Goal: Information Seeking & Learning: Find specific fact

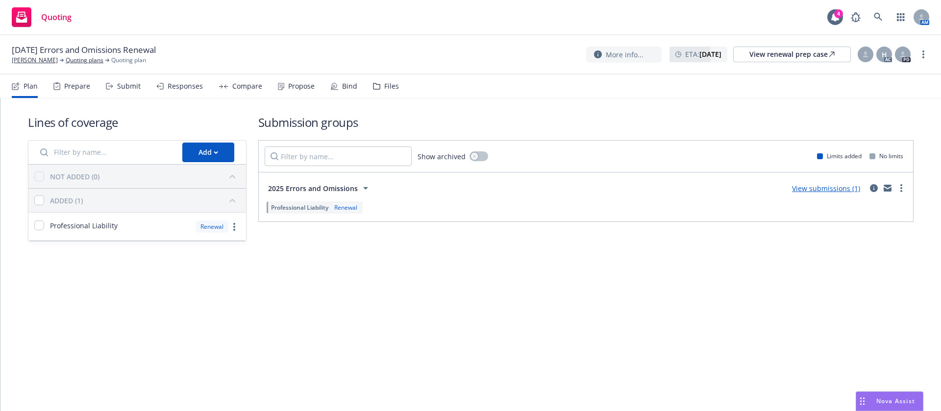
click at [297, 85] on div "Propose" at bounding box center [301, 86] width 26 height 8
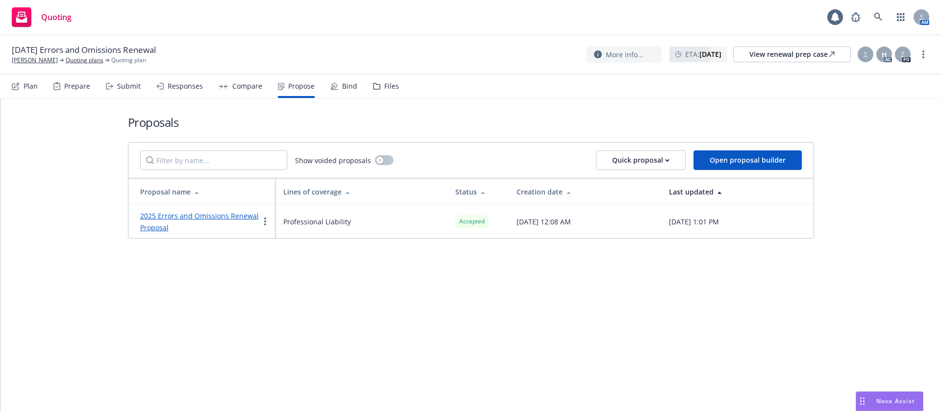
click at [226, 216] on link "2025 Errors and Omissions Renewal Proposal" at bounding box center [199, 221] width 119 height 21
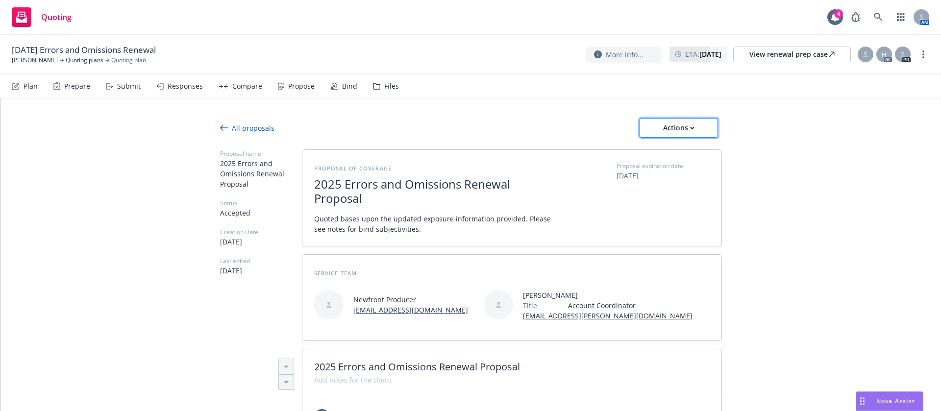
click at [680, 126] on div "Actions" at bounding box center [679, 128] width 46 height 19
click at [687, 172] on span "See client view" at bounding box center [670, 172] width 72 height 9
type textarea "x"
click at [38, 62] on link "Eve G. Wertsch" at bounding box center [35, 60] width 46 height 9
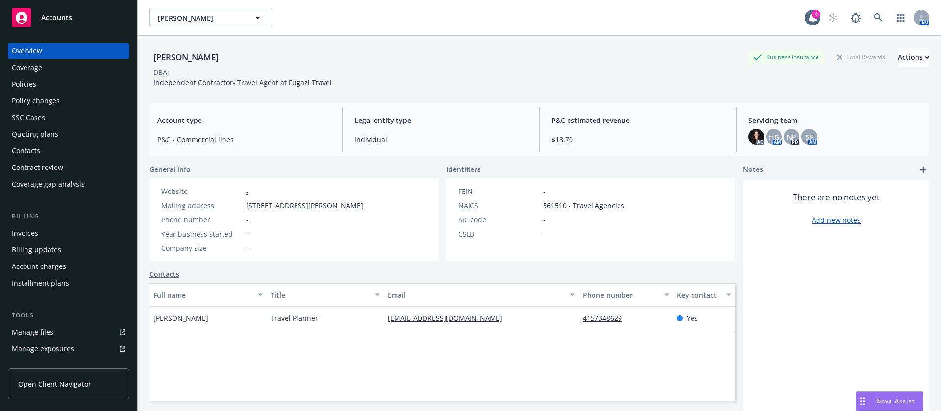
click at [47, 149] on div "Contacts" at bounding box center [69, 151] width 114 height 16
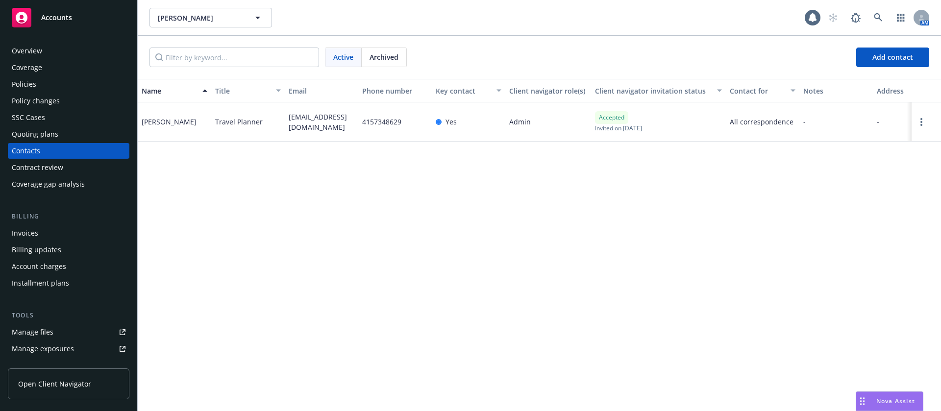
click at [318, 122] on span "ewertsch@fugazitravel.com" at bounding box center [322, 122] width 66 height 21
click at [311, 113] on span "ewertsch@fugazitravel.com" at bounding box center [322, 122] width 66 height 21
click at [173, 123] on div "Eve Wertsch" at bounding box center [169, 122] width 55 height 10
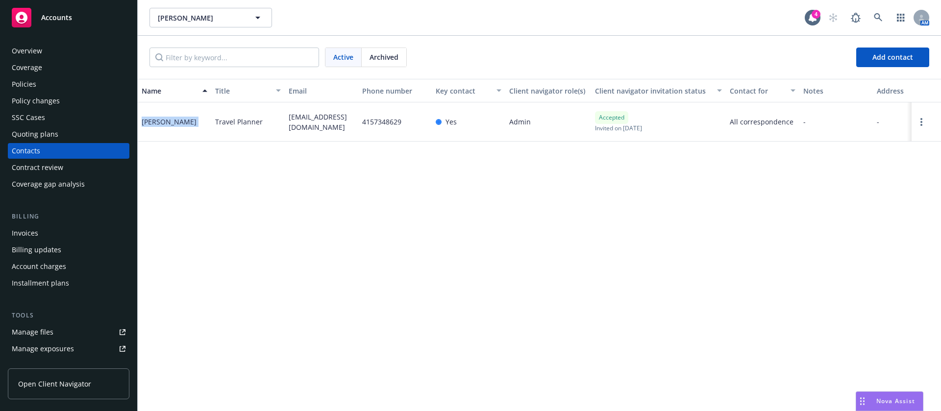
click at [173, 123] on div "Eve Wertsch" at bounding box center [169, 122] width 55 height 10
copy div "Eve Wertsch"
click at [309, 126] on span "ewertsch@fugazitravel.com" at bounding box center [322, 122] width 66 height 21
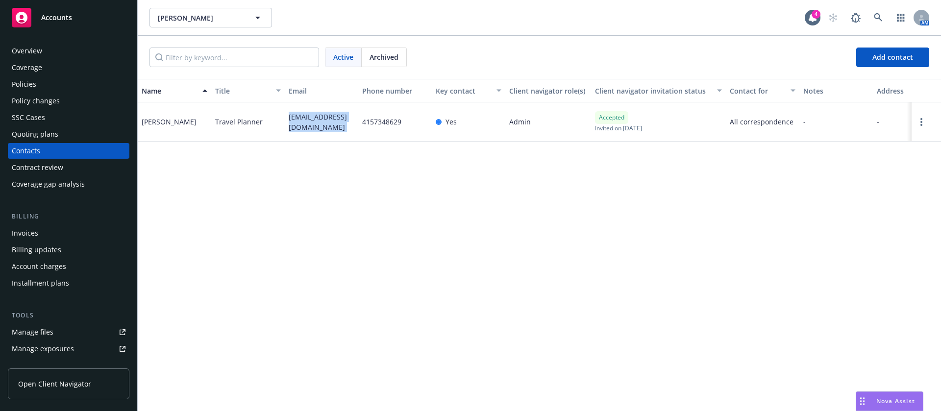
copy span "ewertsch@fugazitravel.com"
click at [56, 88] on div "Policies" at bounding box center [69, 84] width 114 height 16
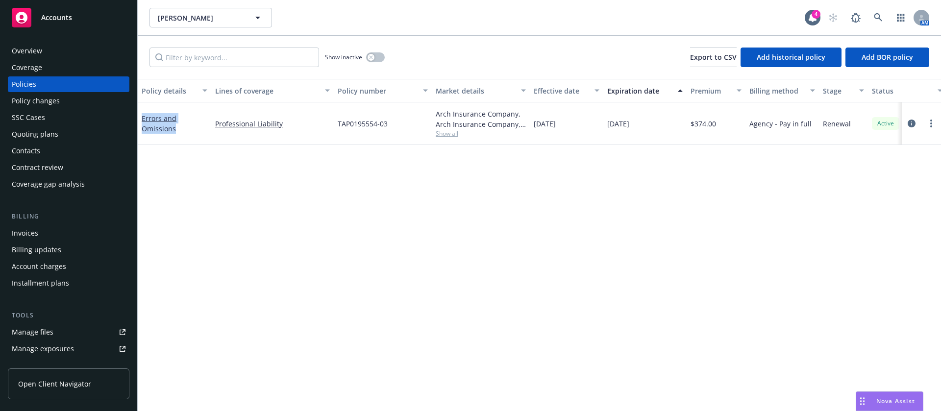
drag, startPoint x: 185, startPoint y: 139, endPoint x: 138, endPoint y: 117, distance: 52.2
click at [138, 117] on div "Errors and Omissions" at bounding box center [175, 123] width 74 height 43
copy link "Errors and Omissions"
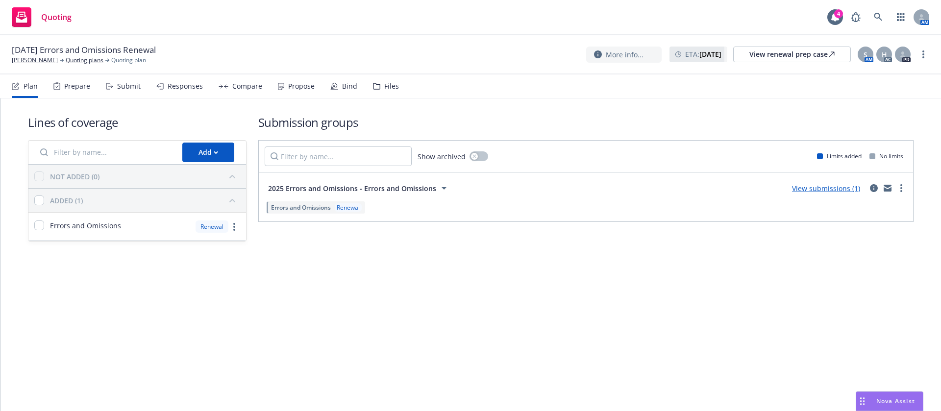
click at [300, 88] on div "Propose" at bounding box center [301, 86] width 26 height 8
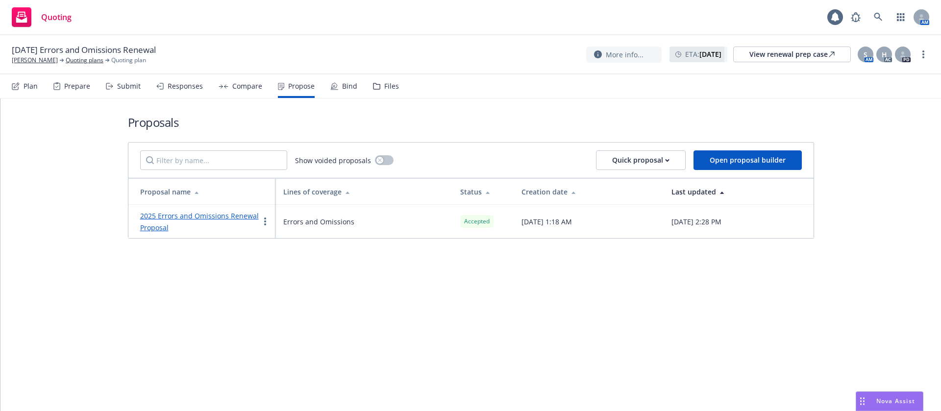
click at [331, 86] on icon at bounding box center [334, 86] width 8 height 8
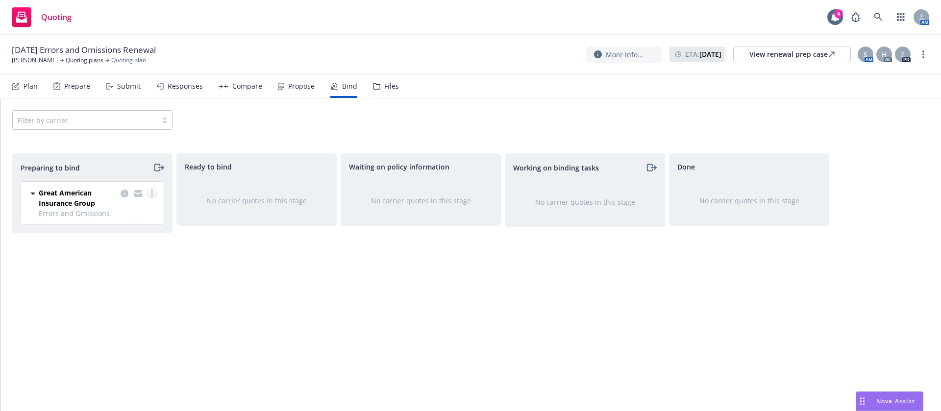
click at [152, 192] on icon "more" at bounding box center [152, 194] width 2 height 8
click at [125, 234] on span "Log bind order" at bounding box center [97, 232] width 72 height 9
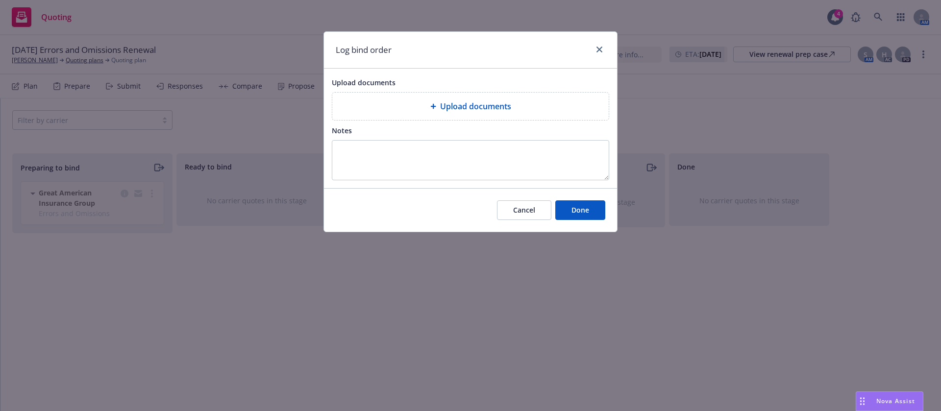
click at [487, 115] on div "Upload documents" at bounding box center [470, 106] width 276 height 27
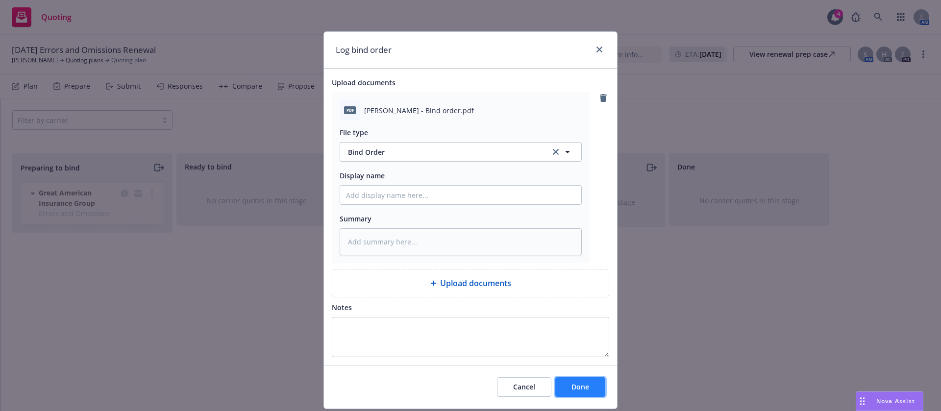
click at [580, 382] on span "Done" at bounding box center [580, 386] width 18 height 9
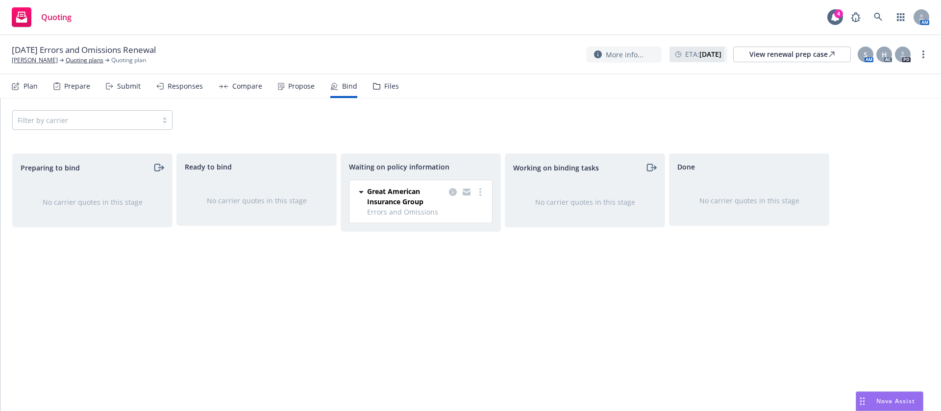
click at [293, 88] on div "Propose" at bounding box center [301, 86] width 26 height 8
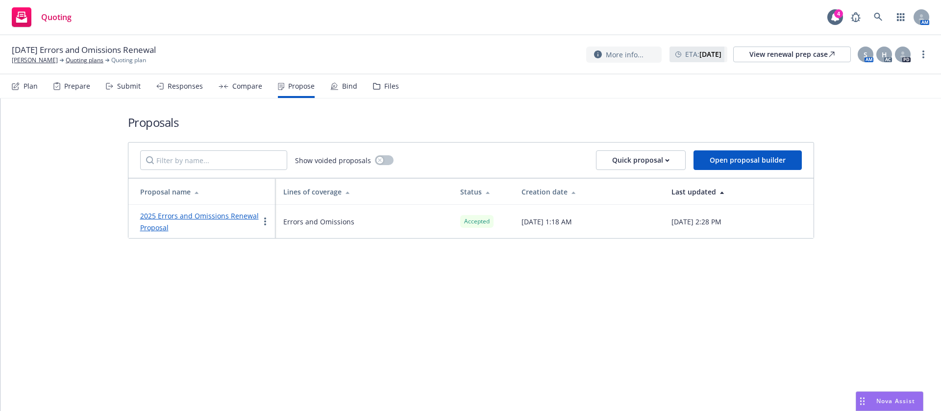
click at [234, 215] on link "2025 Errors and Omissions Renewal Proposal" at bounding box center [199, 221] width 119 height 21
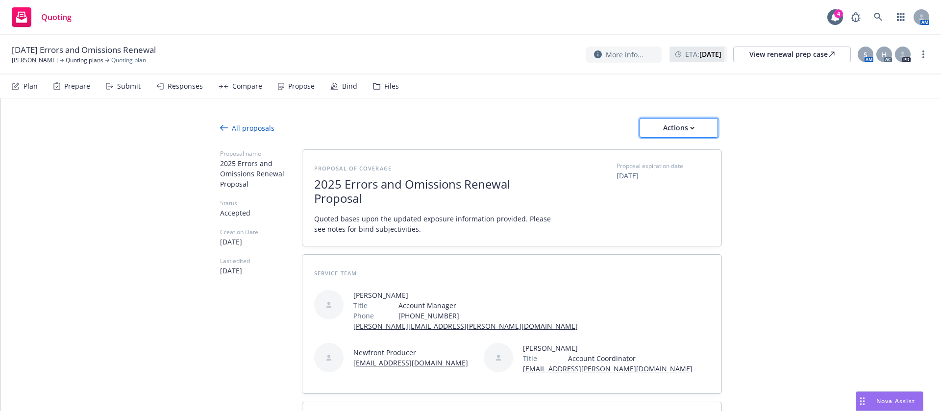
click at [663, 124] on div "Actions" at bounding box center [679, 128] width 46 height 19
click at [683, 172] on span "See client view" at bounding box center [670, 172] width 72 height 9
drag, startPoint x: 129, startPoint y: 47, endPoint x: 49, endPoint y: 49, distance: 80.4
click at [49, 49] on span "08/16/25 Errors and Omissions Renewal" at bounding box center [84, 50] width 144 height 12
click at [132, 50] on span "08/16/25 Errors and Omissions Renewal" at bounding box center [84, 50] width 144 height 12
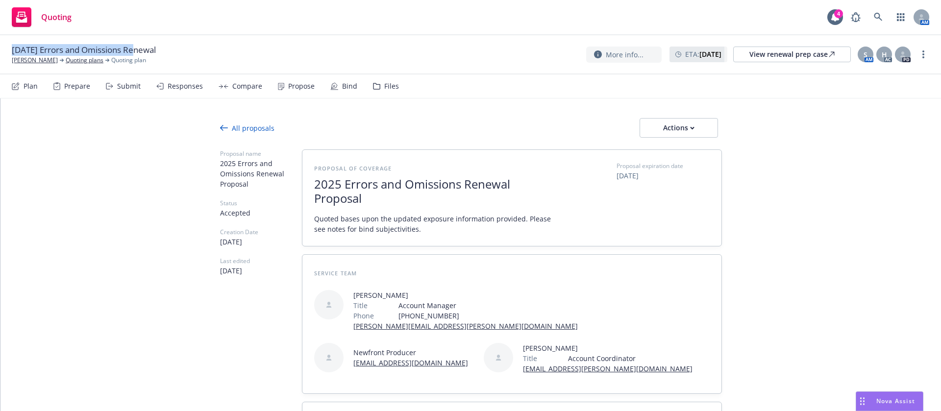
drag, startPoint x: 131, startPoint y: 49, endPoint x: -19, endPoint y: 42, distance: 150.1
click at [0, 42] on html "Quoting 4 AM 08/16/25 Errors and Omissions Renewal Mark S. Garstang Quoting pla…" at bounding box center [470, 205] width 941 height 411
copy span "08/16/25 Errors and Omissions"
type textarea "x"
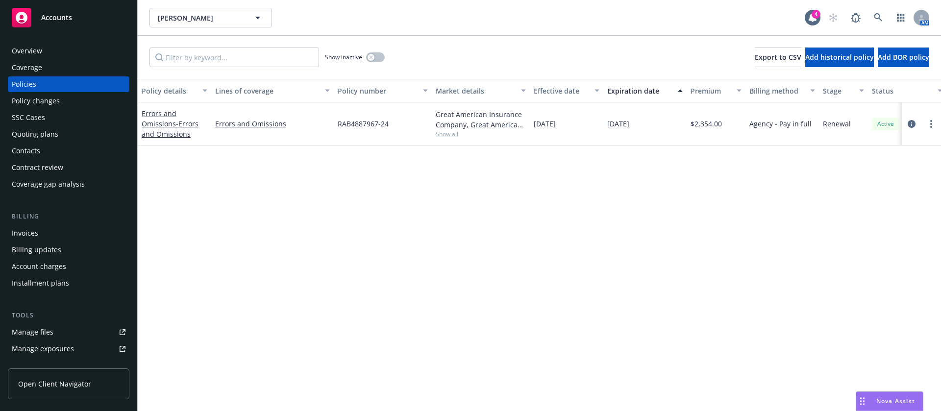
click at [45, 52] on div "Overview" at bounding box center [69, 51] width 114 height 16
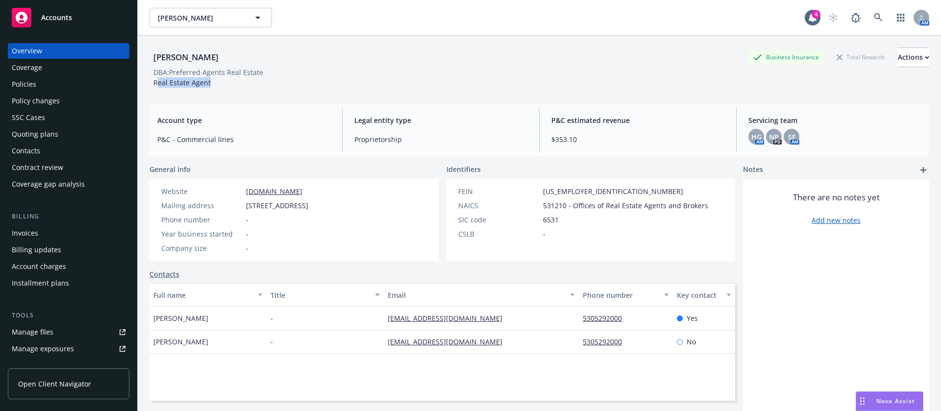
drag, startPoint x: 218, startPoint y: 87, endPoint x: 159, endPoint y: 84, distance: 58.9
click at [159, 84] on div "Mark S. Garstang Business Insurance Total Rewards Actions DBA: Preferred Agents…" at bounding box center [539, 68] width 780 height 40
click at [188, 83] on span "Real Estate Agent" at bounding box center [181, 82] width 57 height 9
drag, startPoint x: 154, startPoint y: 85, endPoint x: 224, endPoint y: 83, distance: 70.6
click at [224, 83] on div "Mark S. Garstang Business Insurance Total Rewards Actions DBA: Preferred Agents…" at bounding box center [539, 68] width 780 height 40
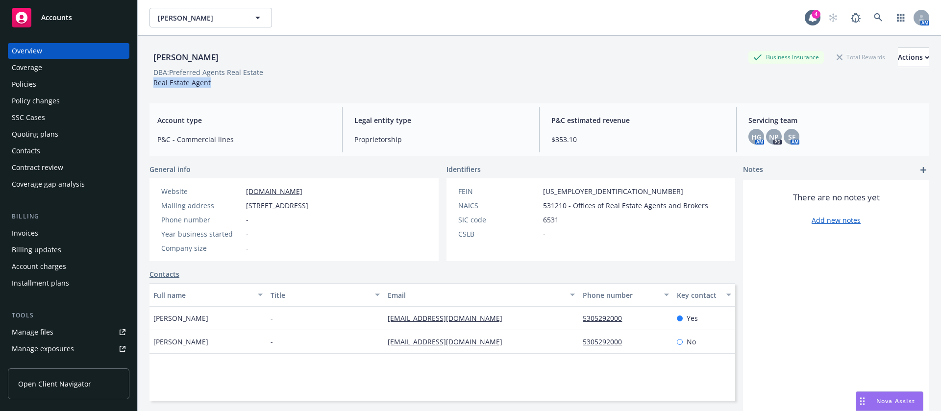
copy span "Real Estate Agent"
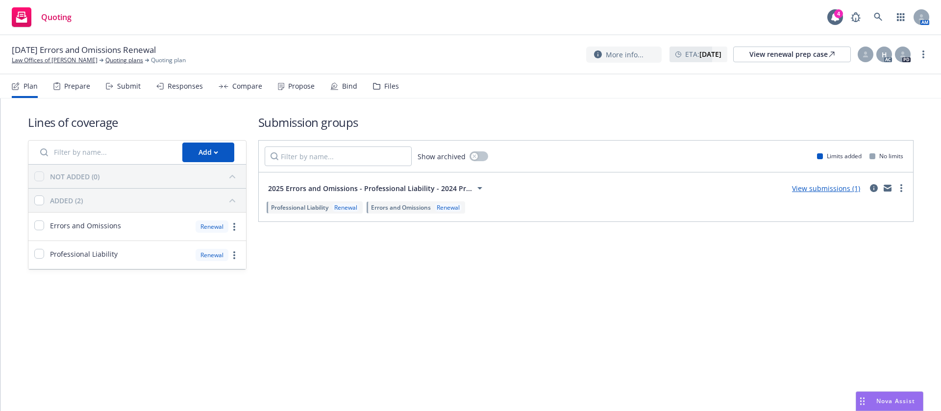
click at [307, 92] on div "Propose" at bounding box center [296, 86] width 37 height 24
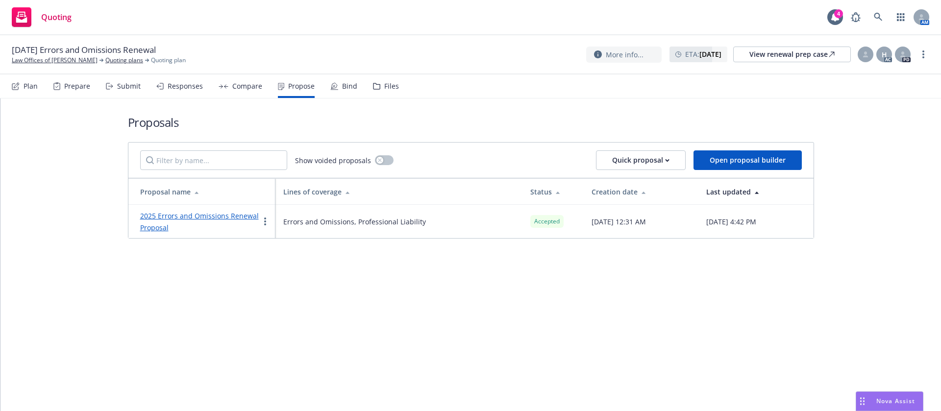
click at [344, 90] on div "Bind" at bounding box center [349, 86] width 15 height 8
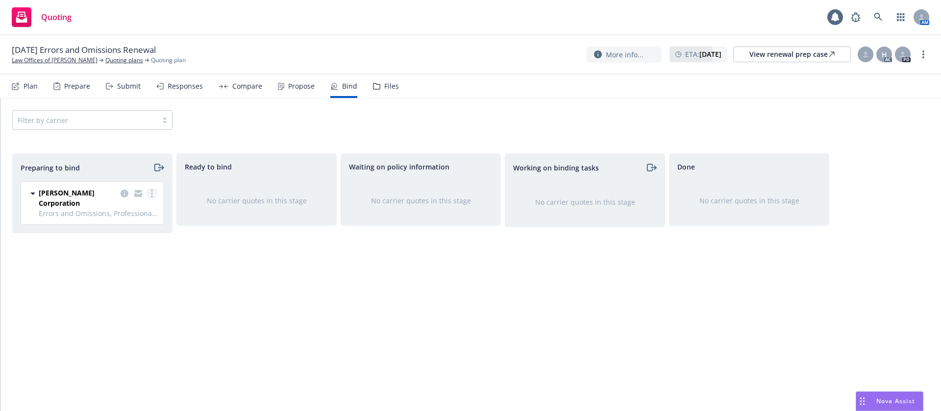
click at [152, 190] on circle "more" at bounding box center [152, 191] width 2 height 2
click at [128, 233] on span "Log bind order" at bounding box center [97, 232] width 72 height 9
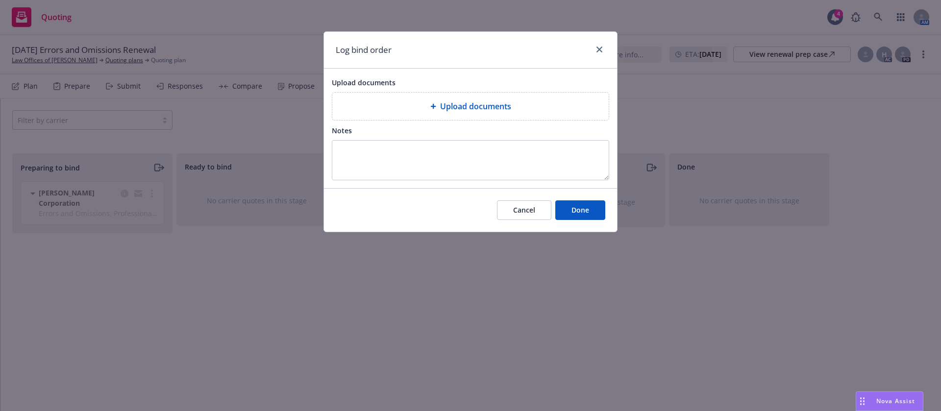
click at [432, 110] on div "Upload documents" at bounding box center [470, 106] width 261 height 12
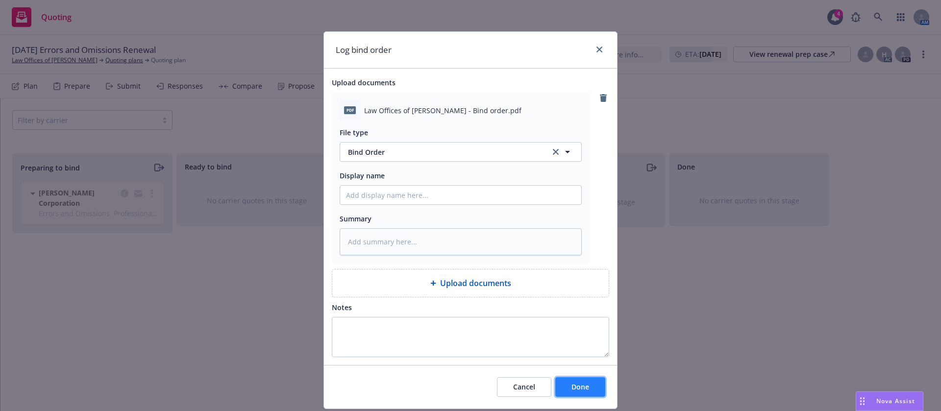
click at [582, 391] on span "Done" at bounding box center [580, 386] width 18 height 9
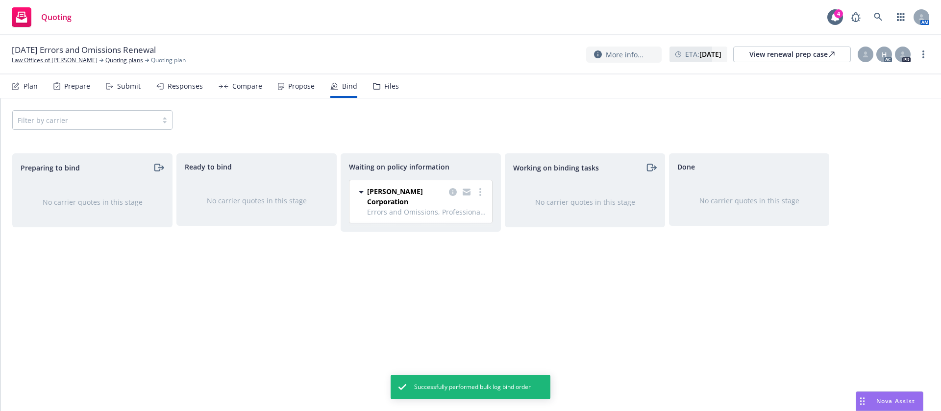
click at [284, 82] on div "Propose" at bounding box center [296, 86] width 37 height 24
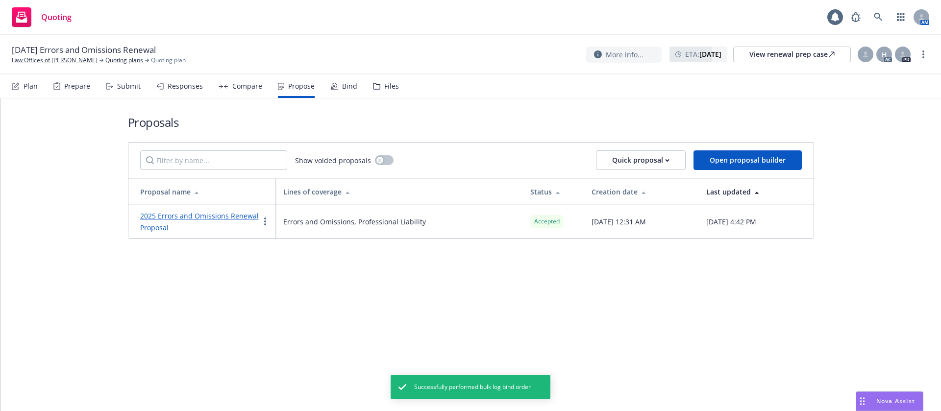
click at [239, 221] on div "2025 Errors and Omissions Renewal Proposal" at bounding box center [199, 222] width 119 height 24
click at [245, 214] on link "2025 Errors and Omissions Renewal Proposal" at bounding box center [199, 221] width 119 height 21
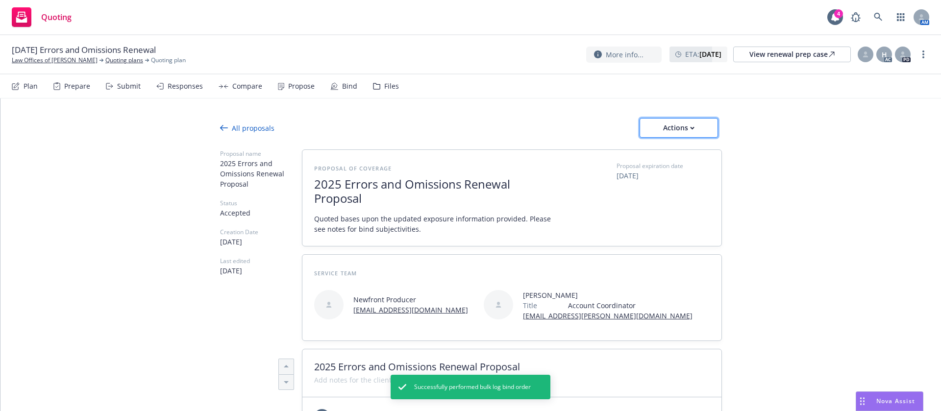
click at [673, 131] on div "Actions" at bounding box center [679, 128] width 46 height 19
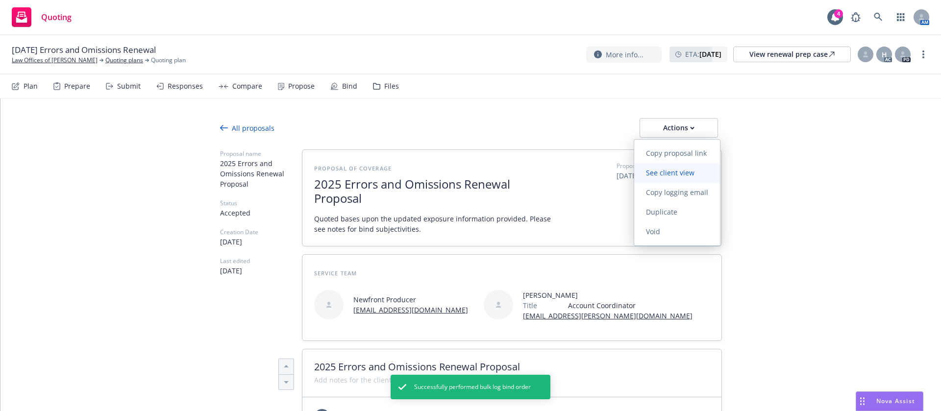
click at [685, 171] on span "See client view" at bounding box center [670, 172] width 72 height 9
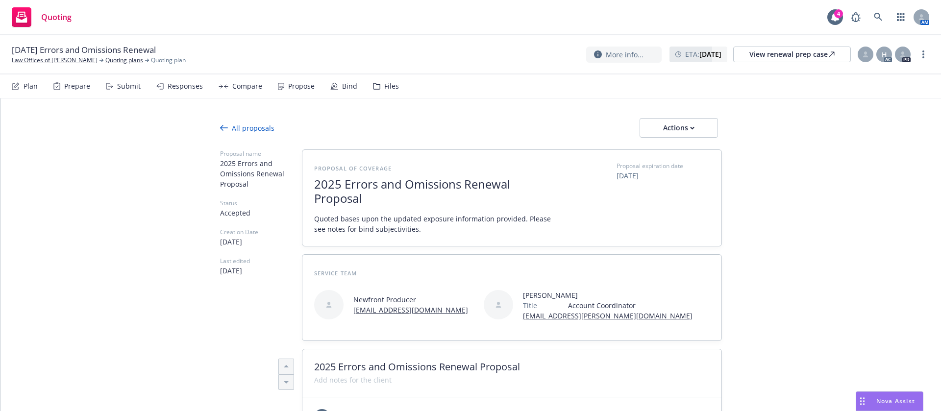
type textarea "x"
drag, startPoint x: 129, startPoint y: 46, endPoint x: 48, endPoint y: 48, distance: 81.4
click at [48, 48] on span "08/29/25 Errors and Omissions Renewal" at bounding box center [84, 50] width 144 height 12
drag, startPoint x: 131, startPoint y: 49, endPoint x: 49, endPoint y: 48, distance: 81.8
click at [49, 48] on span "08/29/25 Errors and Omissions Renewal" at bounding box center [84, 50] width 144 height 12
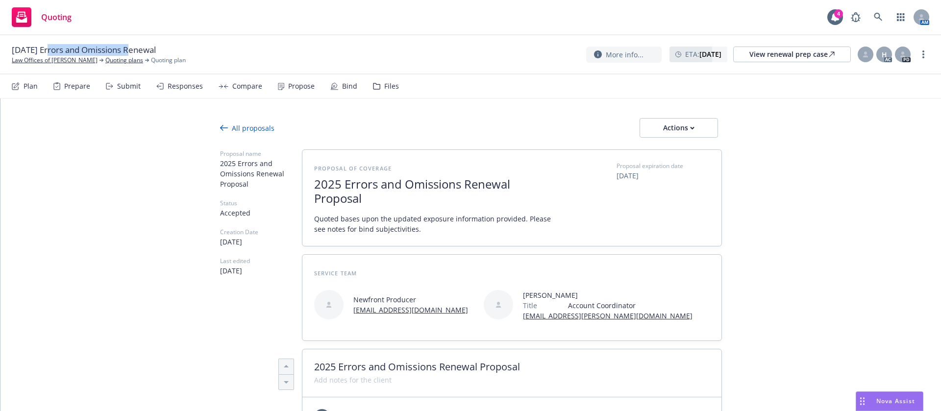
copy span "Errors and Omissions"
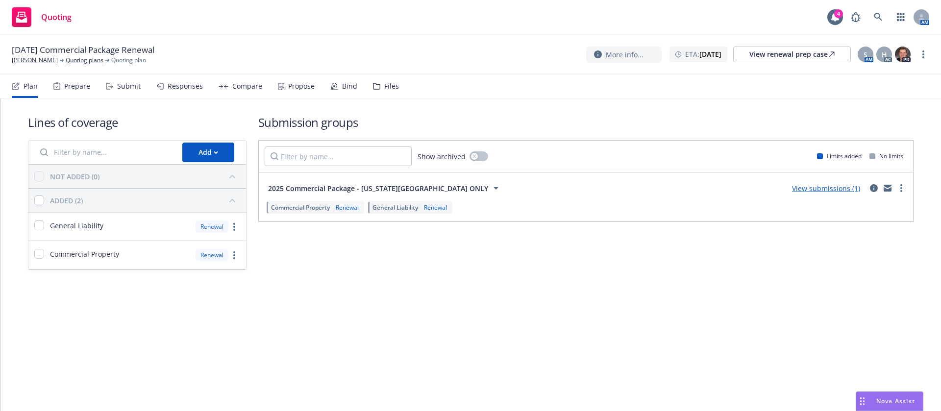
click at [333, 82] on icon at bounding box center [334, 86] width 8 height 8
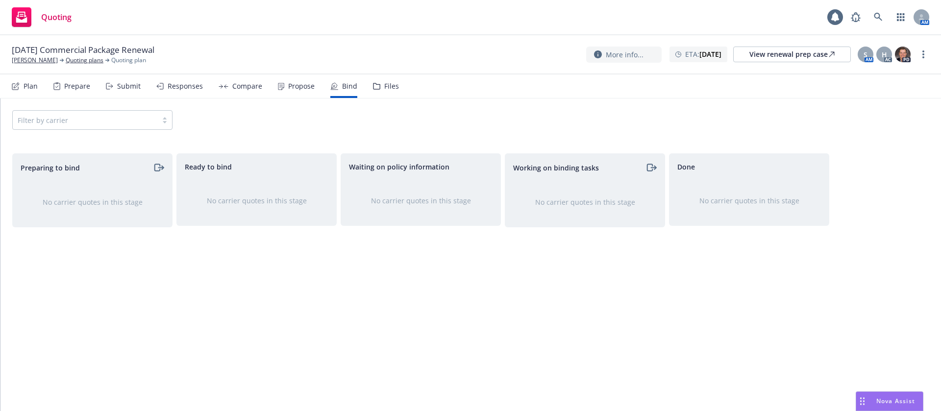
click at [312, 84] on div "Plan Prepare Submit Responses Compare Propose Bind Files" at bounding box center [205, 86] width 387 height 24
click at [304, 85] on div "Propose" at bounding box center [301, 86] width 26 height 8
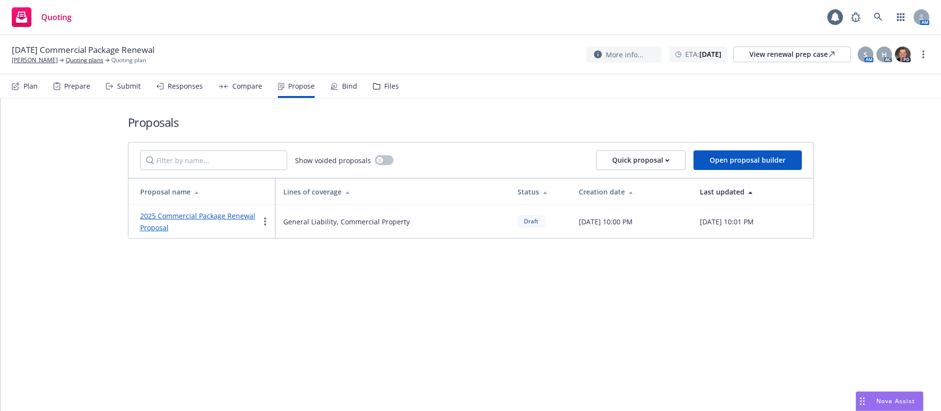
click at [227, 210] on div "2025 Commercial Package Renewal Proposal" at bounding box center [199, 222] width 119 height 24
click at [227, 215] on link "2025 Commercial Package Renewal Proposal" at bounding box center [197, 221] width 115 height 21
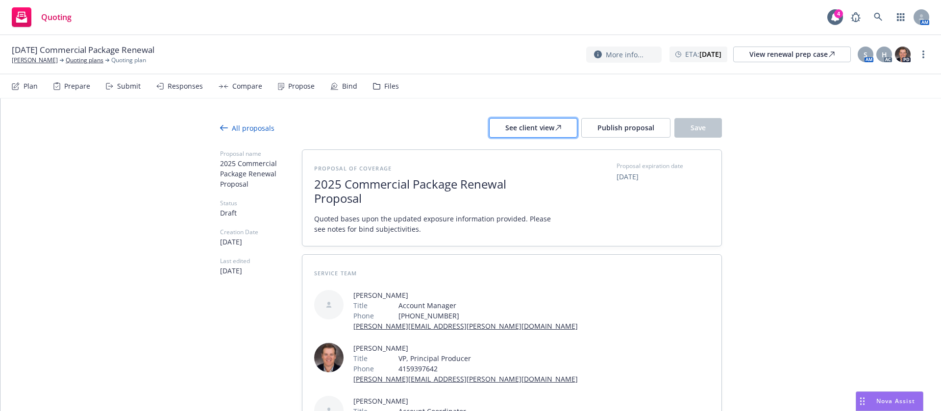
click at [540, 133] on div "See client view" at bounding box center [533, 128] width 56 height 19
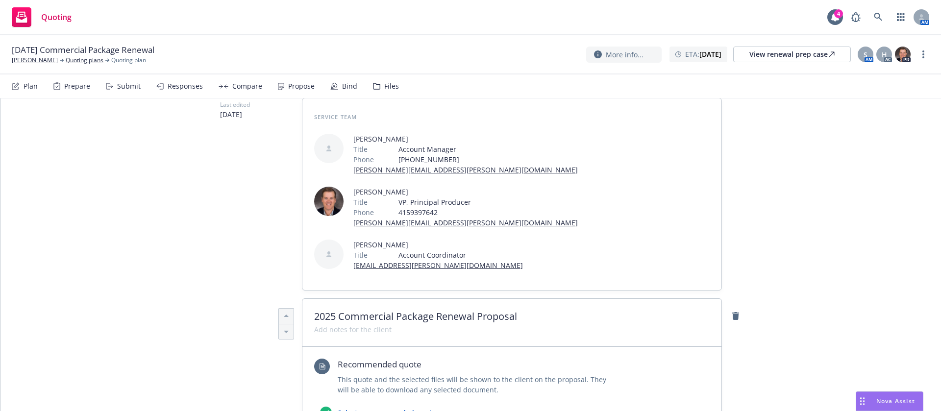
scroll to position [441, 0]
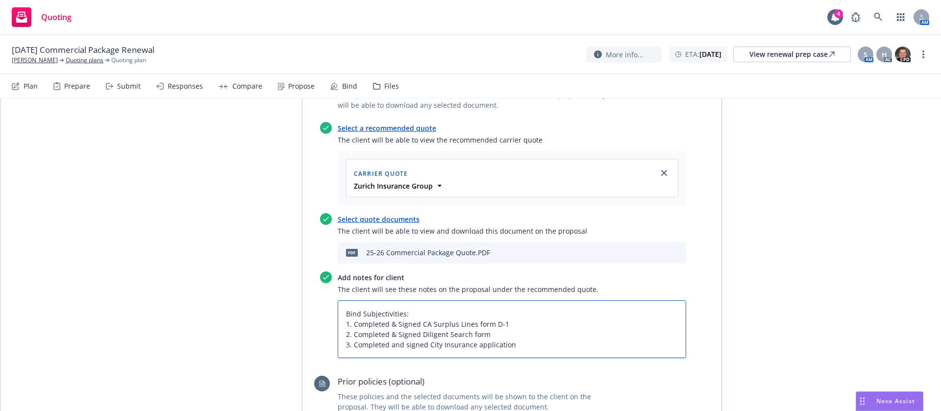
click at [540, 300] on textarea "Bind Subjectivities: 1. Completed & Signed CA Surplus Lines form D-1 2. Complet…" at bounding box center [512, 329] width 348 height 58
type textarea "x"
type textarea "Bind Subjectivities: 1. Completed & Signed CA Surplus Lines form D-1 2. Complet…"
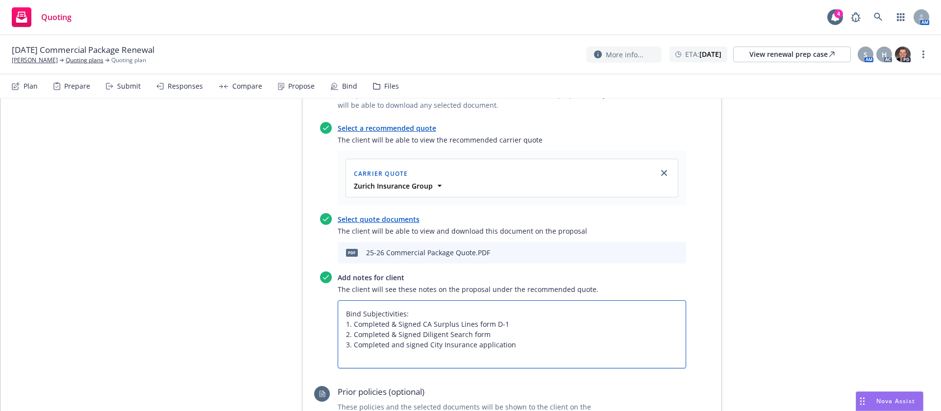
type textarea "x"
type textarea "Bind Subjectivities: 1. Completed & Signed CA Surplus Lines form D-1 2. Complet…"
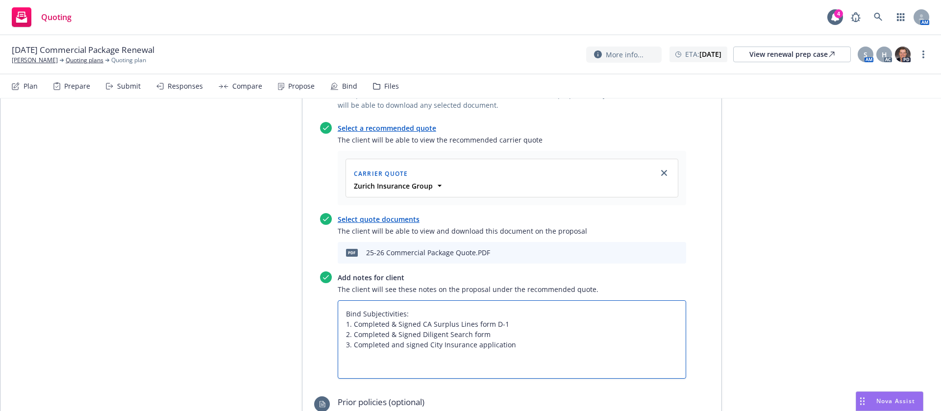
type textarea "x"
type textarea "Bind Subjectivities: 1. Completed & Signed CA Surplus Lines form D-1 2. Complet…"
type textarea "x"
type textarea "Bind Subjectivities: 1. Completed & Signed CA Surplus Lines form D-1 2. Complet…"
type textarea "x"
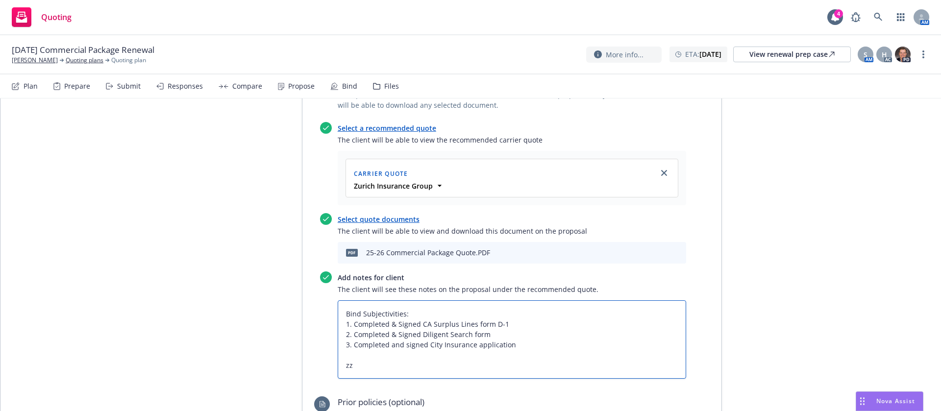
type textarea "Bind Subjectivities: 1. Completed & Signed CA Surplus Lines form D-1 2. Complet…"
type textarea "x"
type textarea "Bind Subjectivities: 1. Completed & Signed CA Surplus Lines form D-1 2. Complet…"
type textarea "x"
type textarea "Bind Subjectivities: 1. Completed & Signed CA Surplus Lines form D-1 2. Complet…"
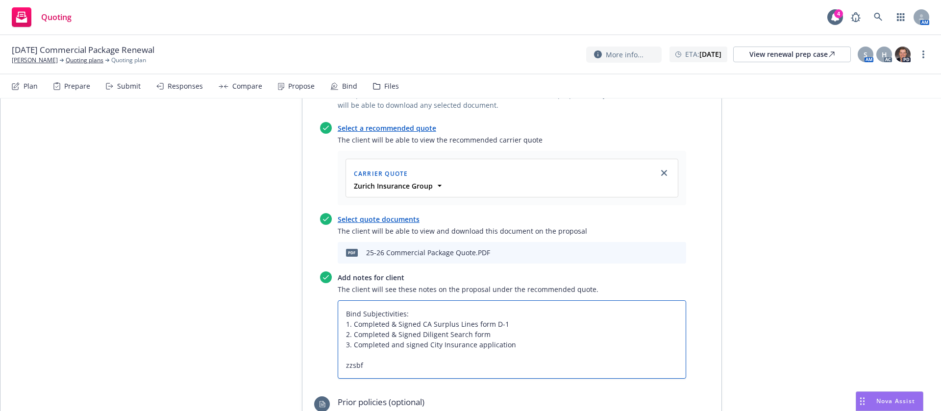
type textarea "x"
type textarea "Bind Subjectivities: 1. Completed & Signed CA Surplus Lines form D-1 2. Complet…"
type textarea "x"
type textarea "Bind Subjectivities: 1. Completed & Signed CA Surplus Lines form D-1 2. Complet…"
type textarea "x"
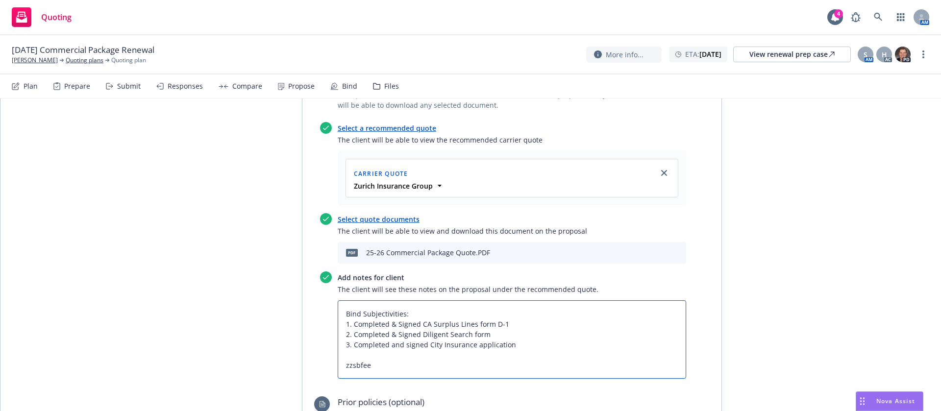
type textarea "Bind Subjectivities: 1. Completed & Signed CA Surplus Lines form D-1 2. Complet…"
paste textarea "All taxes and fees are estimated, subject to change upon binding, and fully ear…"
type textarea "x"
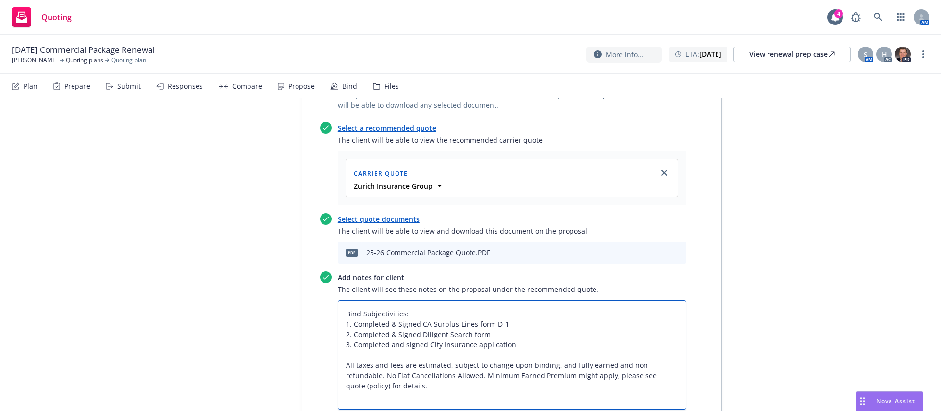
type textarea "Bind Subjectivities: 1. Completed & Signed CA Surplus Lines form D-1 2. Complet…"
click at [705, 246] on div "Recommended quote This quote and the selected files will be shown to the client…" at bounding box center [511, 418] width 419 height 712
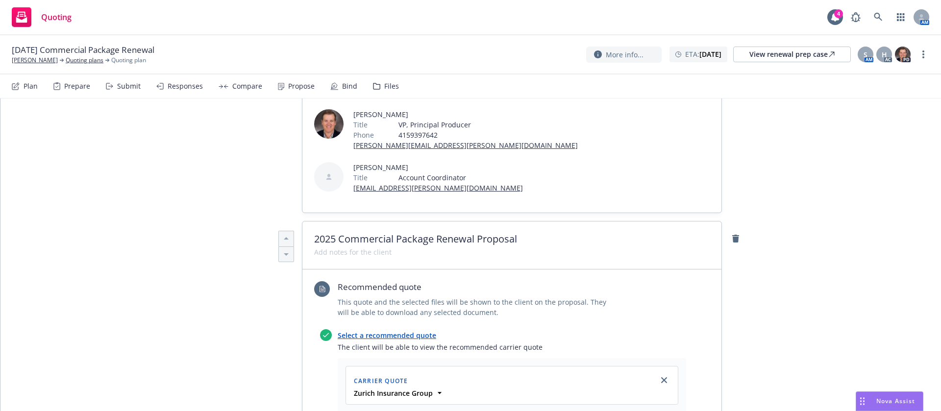
scroll to position [0, 0]
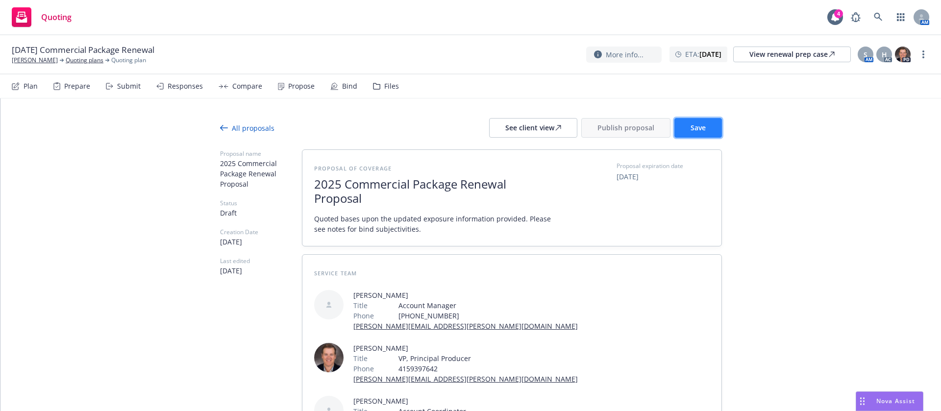
click at [678, 130] on button "Save" at bounding box center [698, 128] width 48 height 20
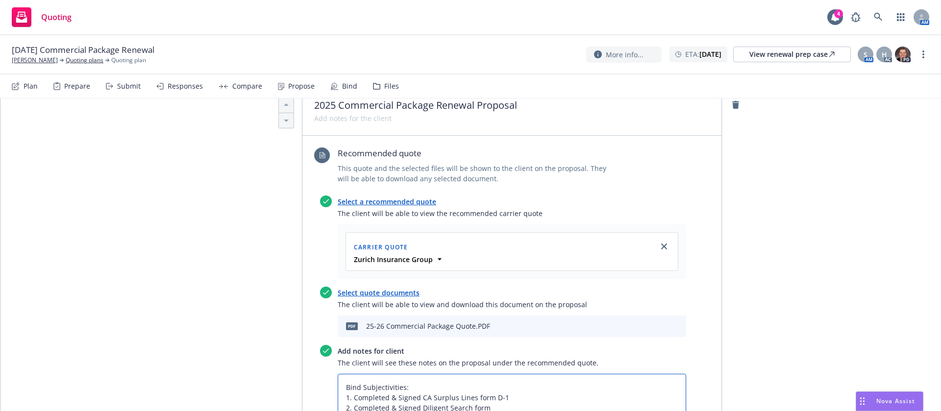
drag, startPoint x: 485, startPoint y: 356, endPoint x: 420, endPoint y: 357, distance: 64.7
drag, startPoint x: 416, startPoint y: 353, endPoint x: 522, endPoint y: 357, distance: 105.9
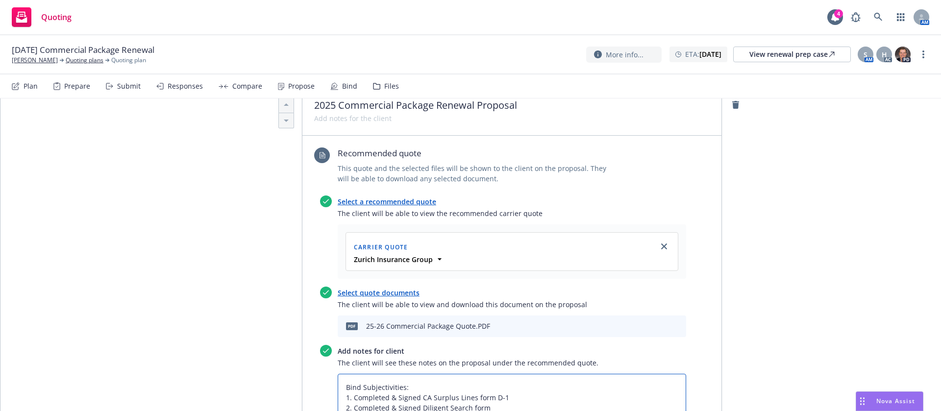
type textarea "x"
type textarea "Bind Subjectivities: 1. Completed & Signed CA Surplus Lines form D-1 2. Complet…"
type textarea "x"
type textarea "Bind Subjectivities: 1. Completed & Signed CA Surplus Lines form D-1 2. Complet…"
type textarea "x"
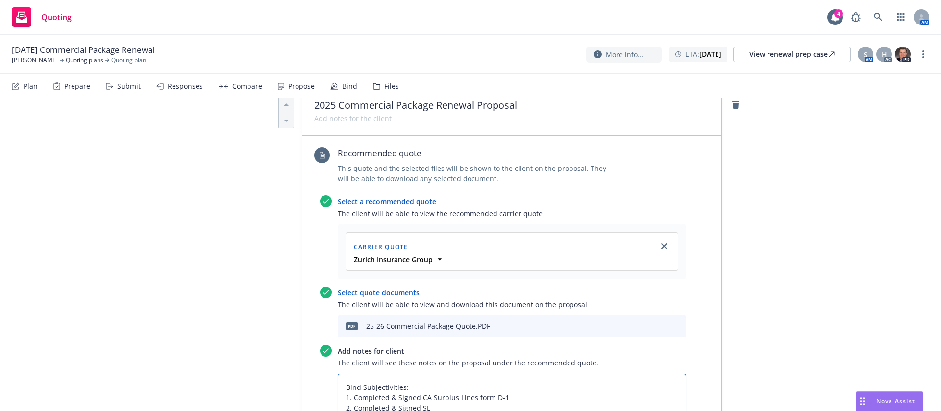
type textarea "Bind Subjectivities: 1. Completed & Signed CA Surplus Lines form D-1 2. Complet…"
type textarea "x"
type textarea "Bind Subjectivities: 1. Completed & Signed CA Surplus Lines form D-1 2. Complet…"
click at [752, 286] on div "All proposals See client view Publish proposal Save Proposal name 2025 Commerci…" at bounding box center [470, 340] width 940 height 1219
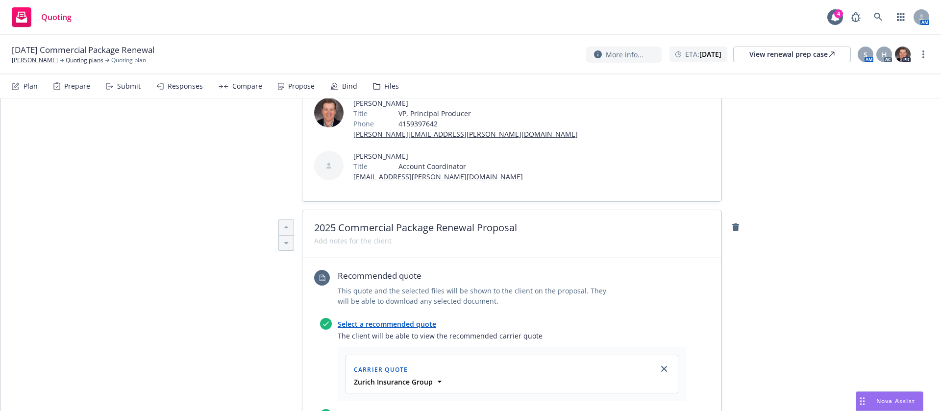
scroll to position [0, 0]
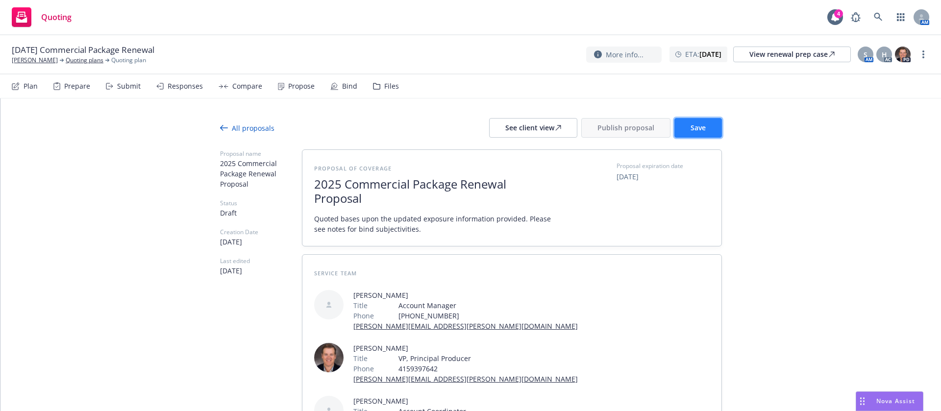
click at [694, 134] on button "Save" at bounding box center [698, 128] width 48 height 20
type textarea "x"
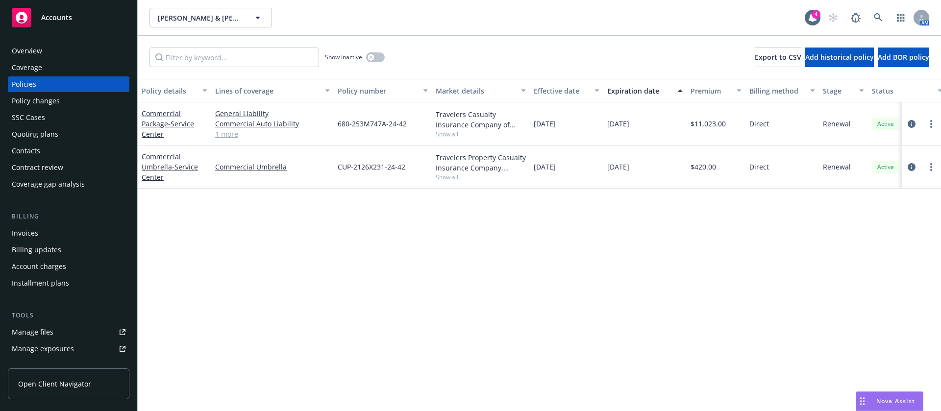
click at [447, 178] on span "Show all" at bounding box center [481, 177] width 90 height 8
drag, startPoint x: 425, startPoint y: 113, endPoint x: 466, endPoint y: 116, distance: 40.3
click at [466, 116] on div "Commercial Package - Service Center General Liability Commercial Auto Liability…" at bounding box center [611, 123] width 946 height 43
copy div "Travelers"
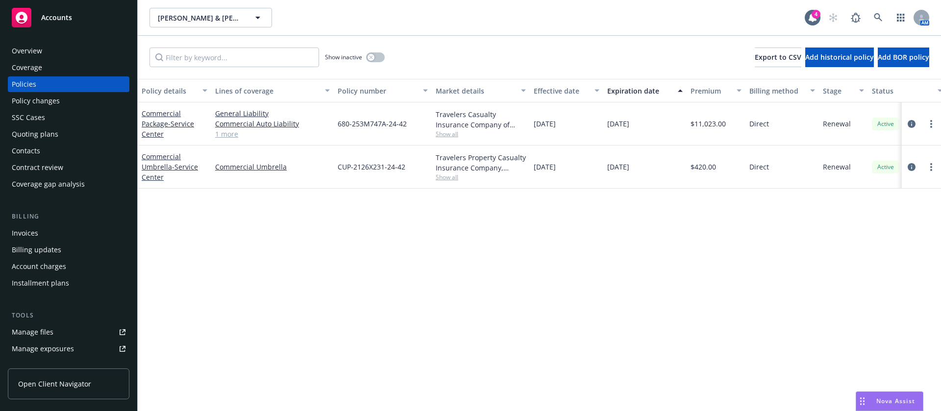
click at [384, 169] on span "CUP-2126X231-24-42" at bounding box center [372, 167] width 68 height 10
copy span "CUP-2126X231-24-42"
click at [392, 119] on span "680-253M747A-24-42" at bounding box center [372, 124] width 69 height 10
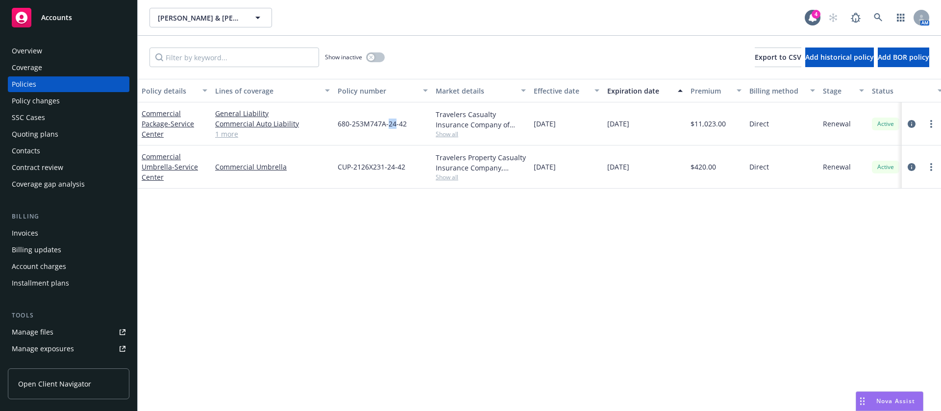
click at [392, 119] on span "680-253M747A-24-42" at bounding box center [372, 124] width 69 height 10
copy span "680-253M747A-24-42"
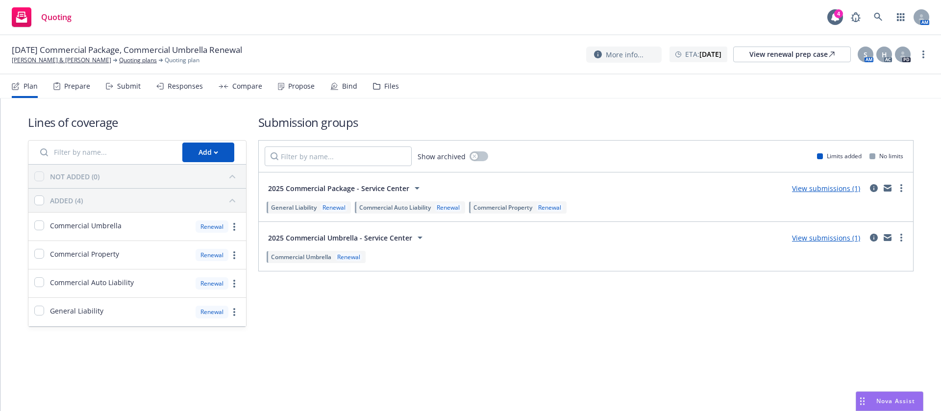
click at [83, 85] on div "Prepare" at bounding box center [77, 86] width 26 height 8
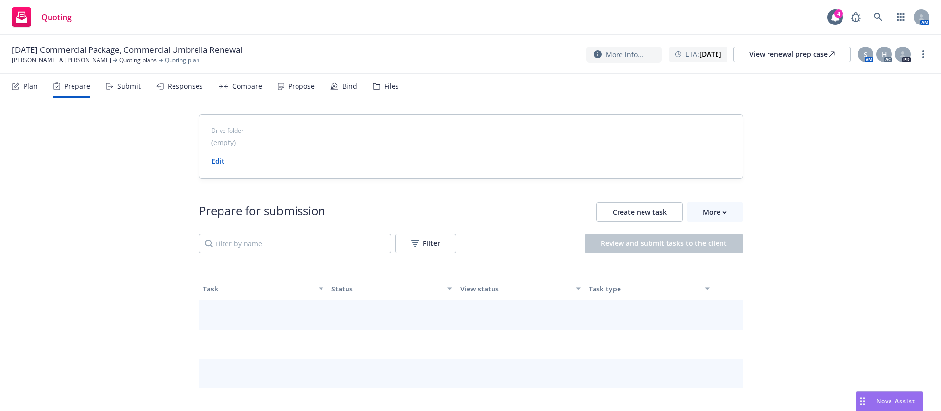
click at [130, 77] on div "Submit" at bounding box center [123, 86] width 35 height 24
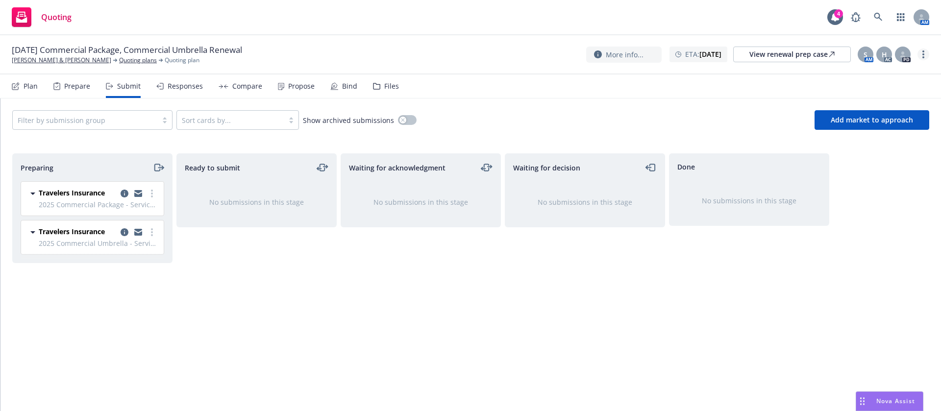
click at [922, 53] on icon "more" at bounding box center [923, 54] width 2 height 8
click at [871, 130] on link "Archive quoting plan" at bounding box center [873, 133] width 109 height 20
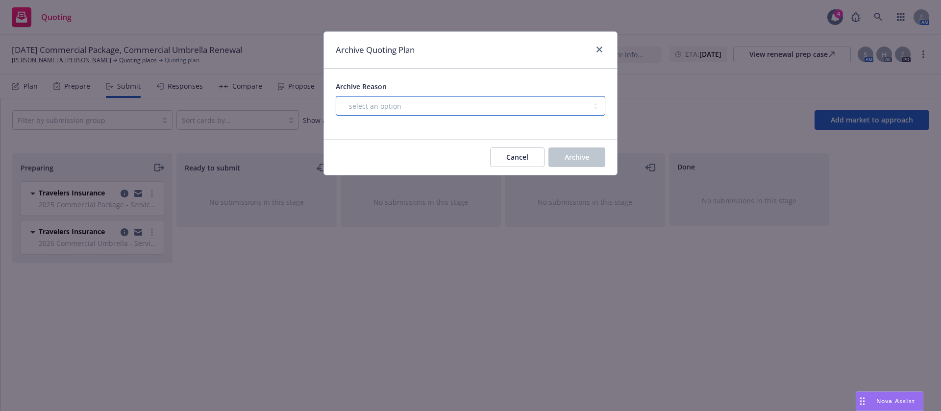
drag, startPoint x: 531, startPoint y: 98, endPoint x: 529, endPoint y: 108, distance: 9.5
click at [531, 98] on select "-- select an option -- All policies in this renewal plan are auto-renewed Creat…" at bounding box center [471, 106] width 270 height 20
select select "ARCHIVED_RENEWAL_POLICY_AUTO_RENEWED"
click at [336, 96] on select "-- select an option -- All policies in this renewal plan are auto-renewed Creat…" at bounding box center [471, 106] width 270 height 20
click at [562, 153] on button "Archive" at bounding box center [576, 157] width 57 height 20
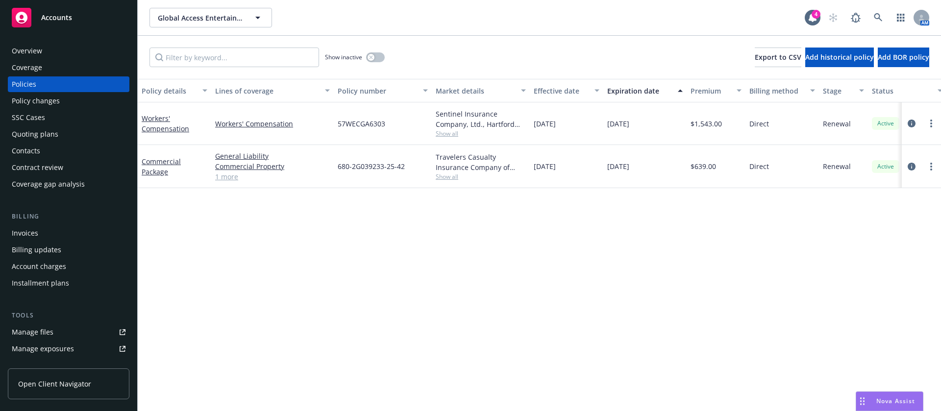
click at [442, 135] on span "Show all" at bounding box center [481, 133] width 90 height 8
click at [346, 188] on span "Hartford Insurance Group" at bounding box center [427, 190] width 180 height 10
copy span "Hartford"
click at [253, 275] on div "Policy details Lines of coverage Policy number Market details Effective date Ex…" at bounding box center [539, 245] width 803 height 332
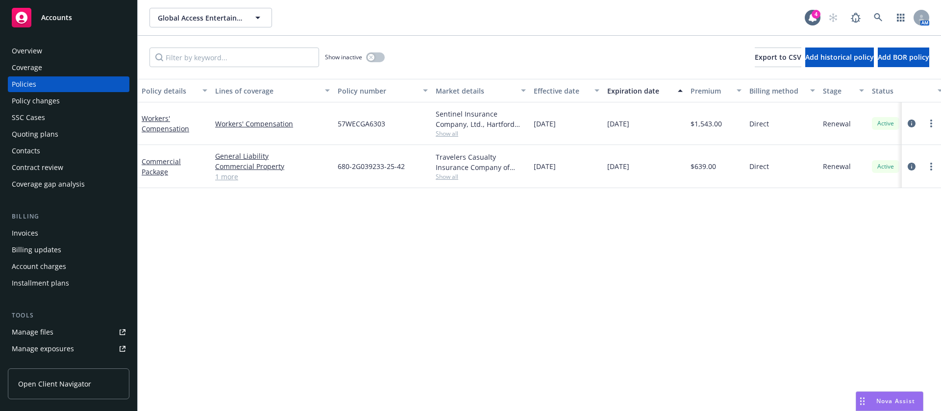
click at [368, 124] on span "57WECGA6303" at bounding box center [362, 124] width 48 height 10
copy span "57WECGA6303"
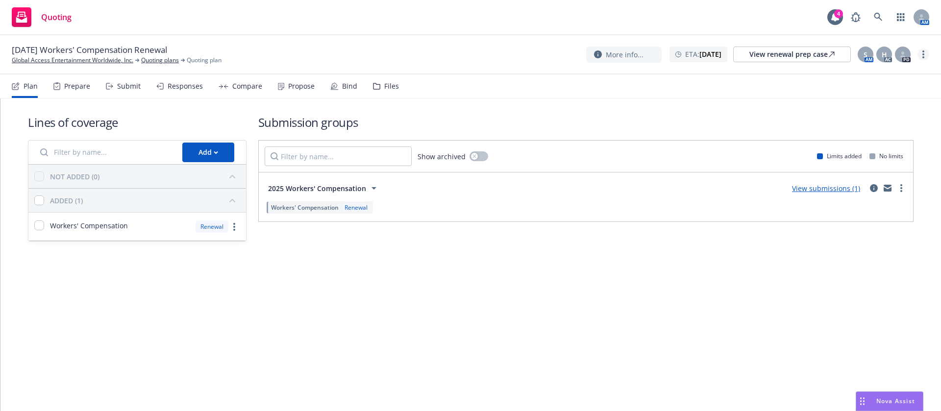
click at [923, 57] on circle "more" at bounding box center [923, 57] width 2 height 2
click at [877, 137] on link "Archive quoting plan" at bounding box center [873, 133] width 109 height 20
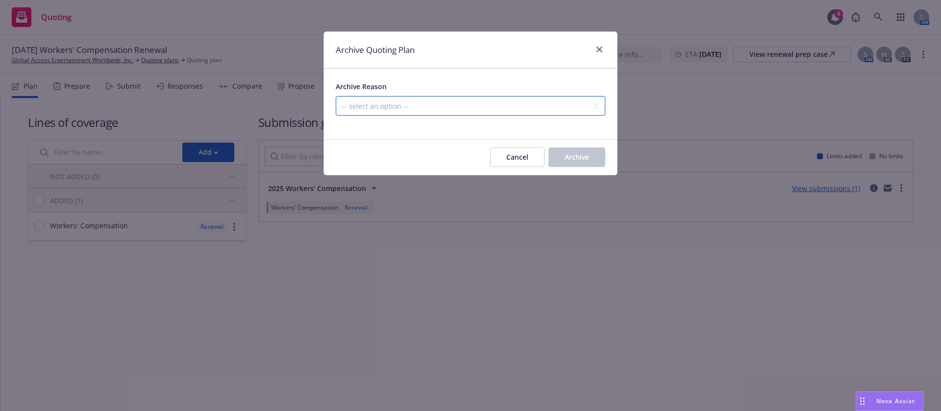
click at [477, 107] on select "-- select an option -- All policies in this renewal plan are auto-renewed Creat…" at bounding box center [471, 106] width 270 height 20
select select "ARCHIVED_RENEWAL_POLICY_AUTO_RENEWED"
click at [336, 96] on select "-- select an option -- All policies in this renewal plan are auto-renewed Creat…" at bounding box center [471, 106] width 270 height 20
click at [583, 159] on span "Archive" at bounding box center [577, 156] width 25 height 9
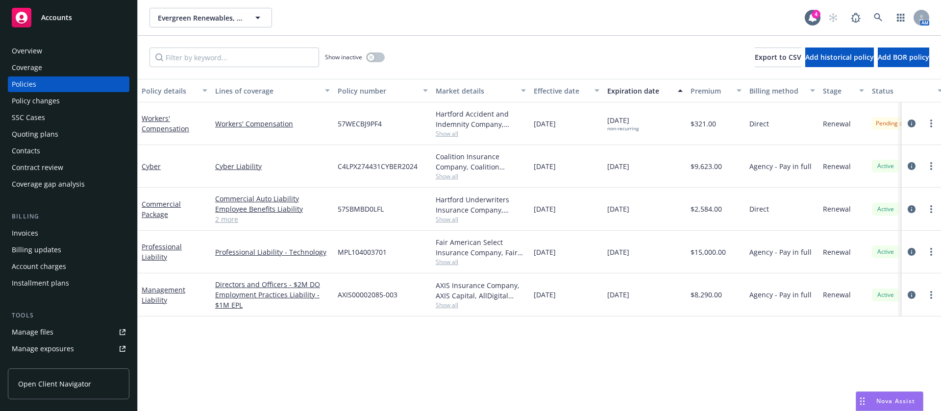
click at [448, 177] on span "Show all" at bounding box center [481, 176] width 90 height 8
click at [372, 167] on span "C4LPX274431CYBER2024" at bounding box center [378, 166] width 80 height 10
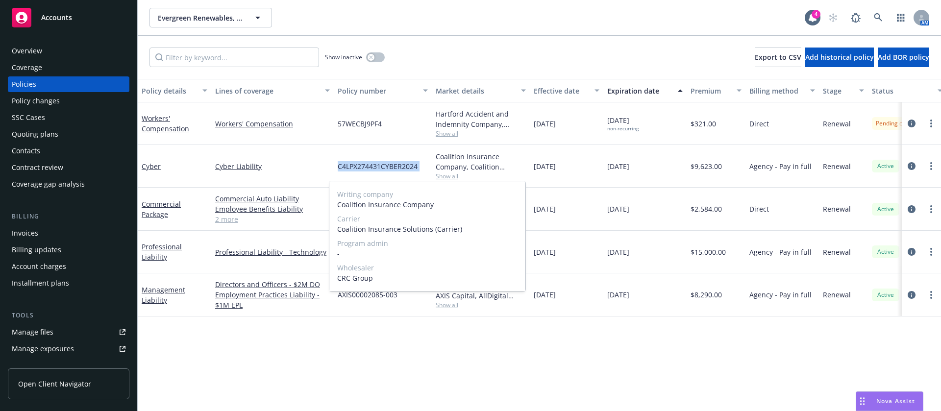
click at [372, 167] on span "C4LPX274431CYBER2024" at bounding box center [378, 166] width 80 height 10
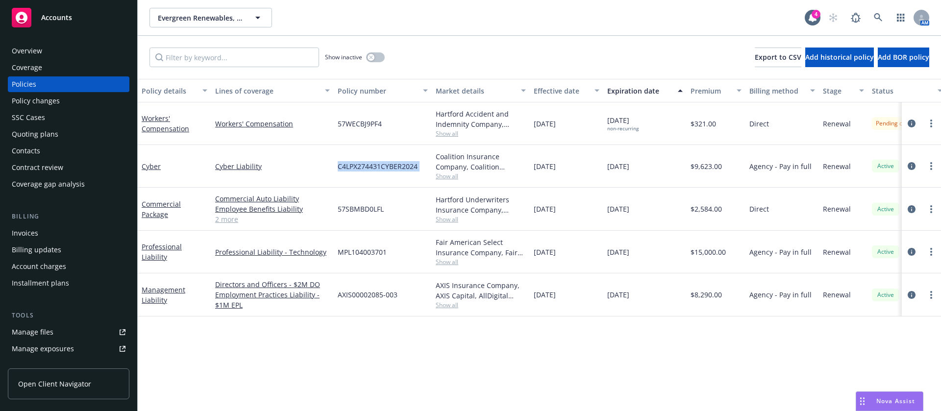
copy span "C4LPX274431CYBER2024"
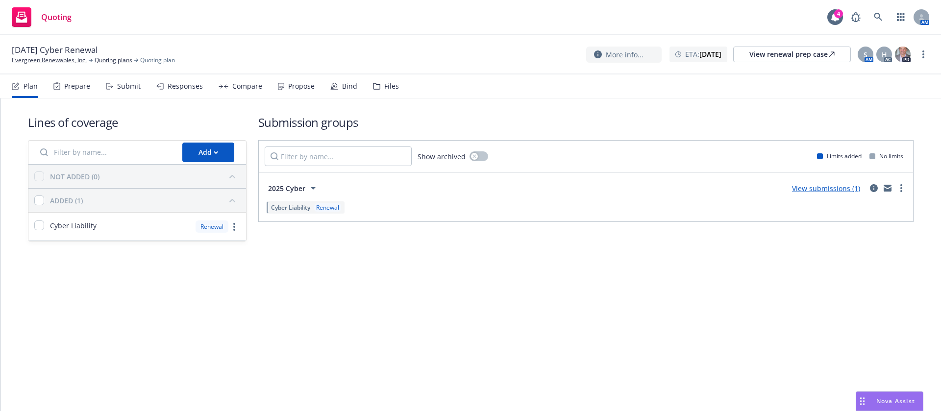
click at [72, 87] on div "Prepare" at bounding box center [77, 86] width 26 height 8
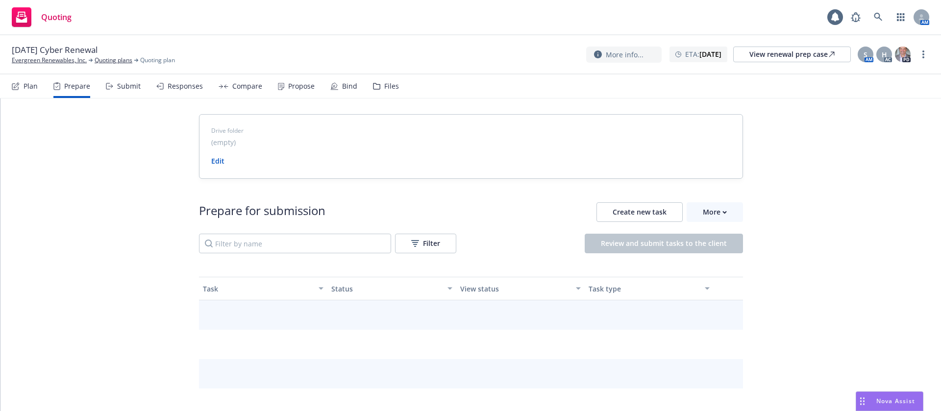
click at [113, 76] on div "Submit" at bounding box center [123, 86] width 35 height 24
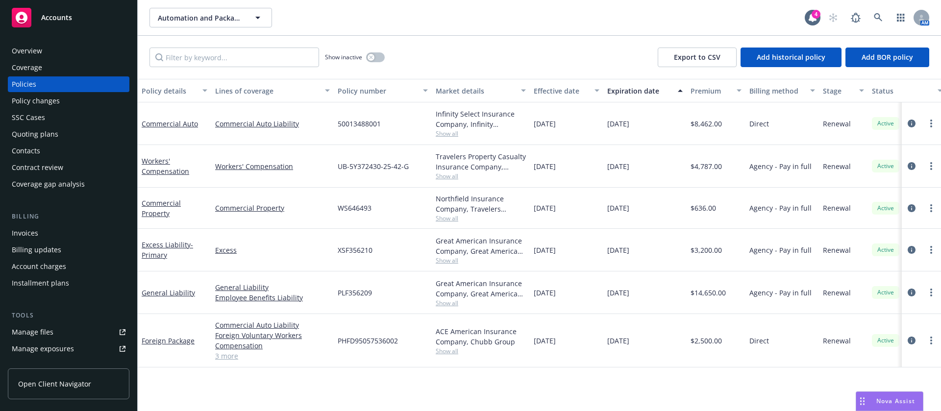
click at [449, 130] on span "Show all" at bounding box center [481, 133] width 90 height 8
click at [366, 123] on span "50013488001" at bounding box center [359, 124] width 43 height 10
copy span "50013488001"
click at [444, 129] on span "Show all" at bounding box center [481, 133] width 90 height 8
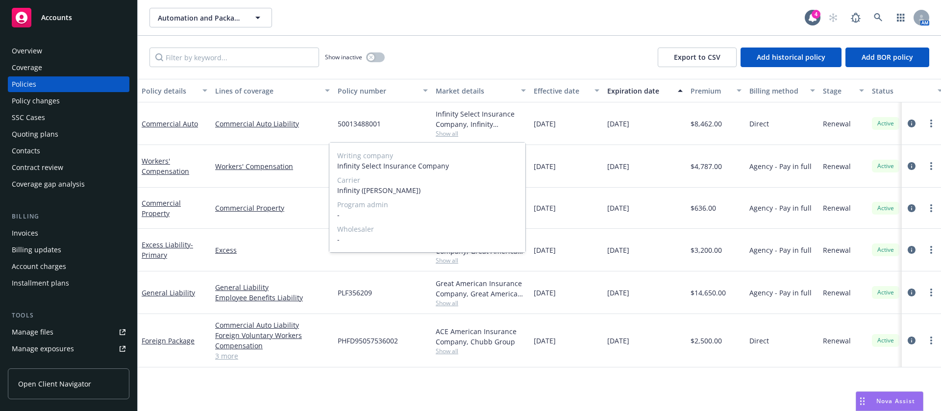
click at [353, 195] on span "Infinity (Kemper)" at bounding box center [427, 190] width 180 height 10
copy span "Infinity (Kemper)"
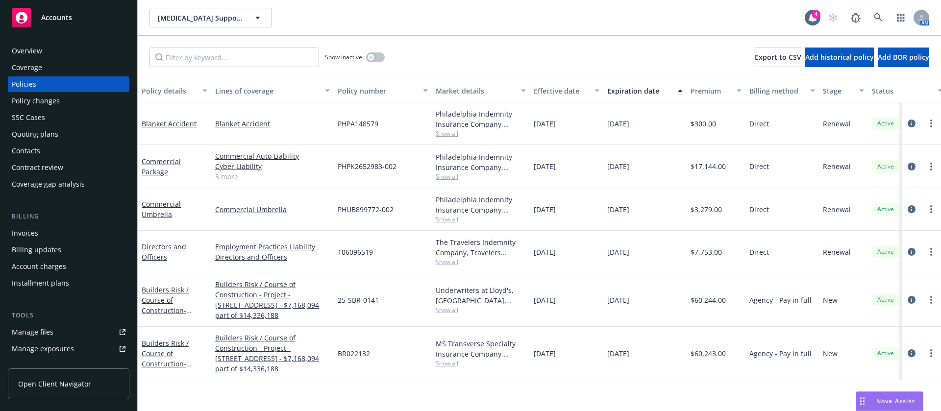
click at [449, 133] on span "Show all" at bounding box center [481, 133] width 90 height 8
click at [355, 127] on span "PHPA148579" at bounding box center [358, 124] width 41 height 10
copy span "PHPA148579"
click at [450, 133] on span "Show all" at bounding box center [481, 133] width 90 height 8
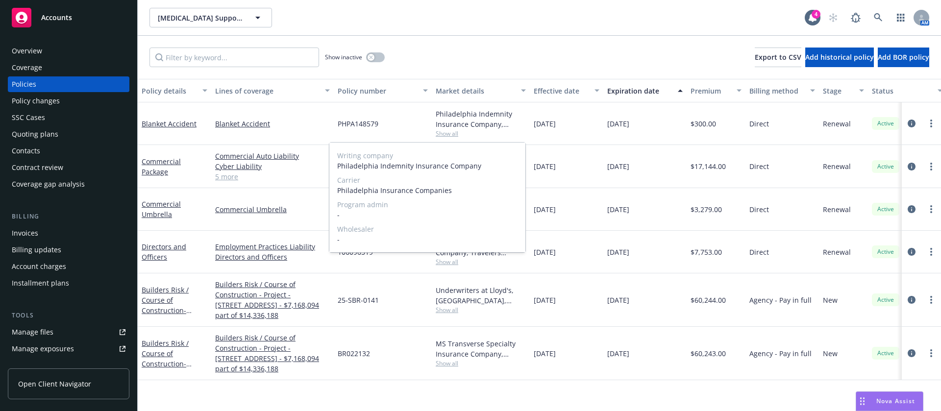
click at [354, 188] on span "Philadelphia Insurance Companies" at bounding box center [427, 190] width 180 height 10
copy span "Philadelphia"
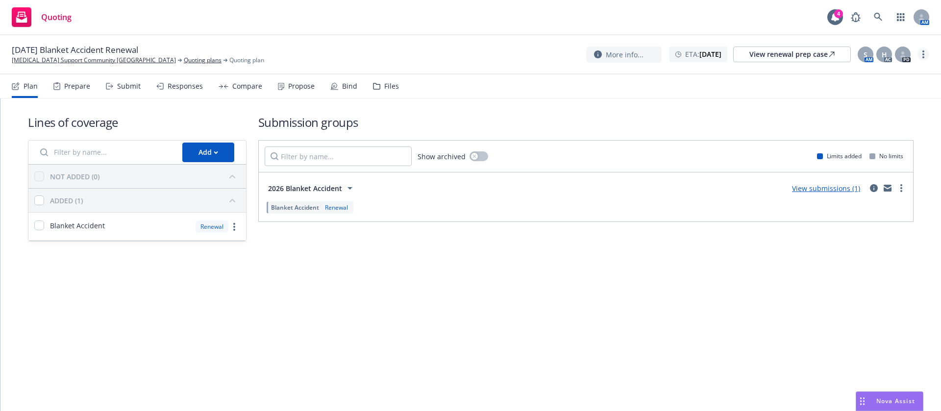
click at [926, 51] on link "more" at bounding box center [923, 55] width 12 height 12
click at [882, 132] on link "Archive quoting plan" at bounding box center [873, 133] width 109 height 20
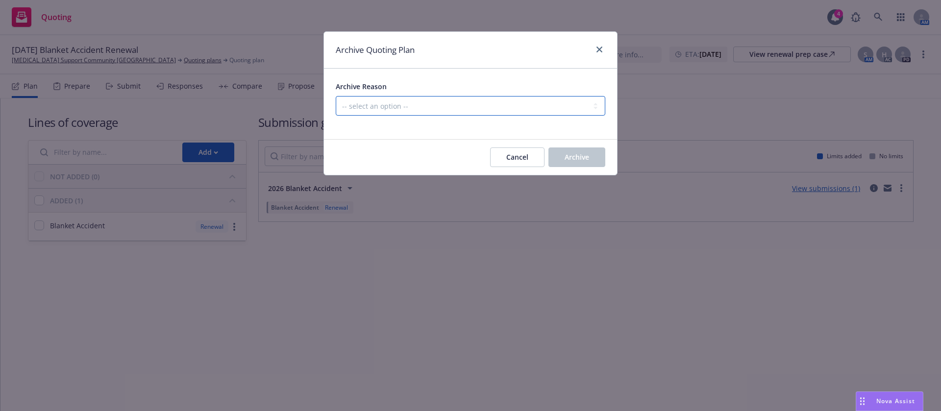
click at [472, 108] on select "-- select an option -- All policies in this renewal plan are auto-renewed Creat…" at bounding box center [471, 106] width 270 height 20
select select "ARCHIVED_RENEWAL_POLICY_AUTO_RENEWED"
click at [336, 96] on select "-- select an option -- All policies in this renewal plan are auto-renewed Creat…" at bounding box center [471, 106] width 270 height 20
click at [571, 152] on span "Archive" at bounding box center [577, 156] width 25 height 9
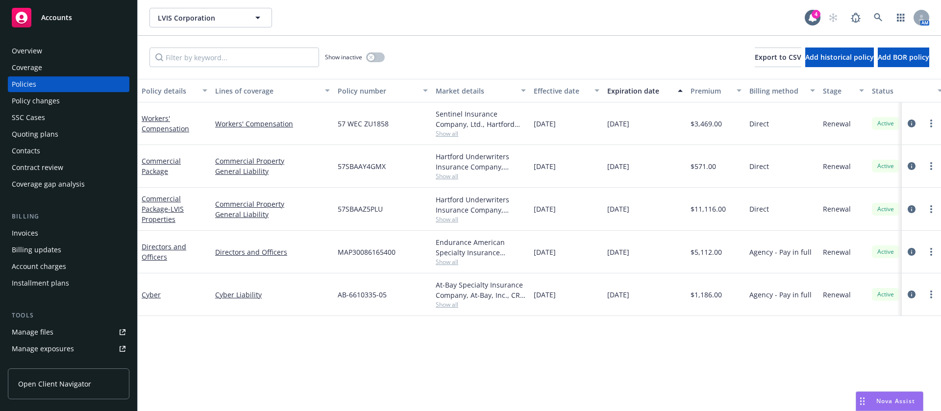
click at [355, 121] on span "57 WEC ZU1858" at bounding box center [363, 124] width 51 height 10
click at [365, 122] on span "57 WEC ZU1858" at bounding box center [363, 124] width 51 height 10
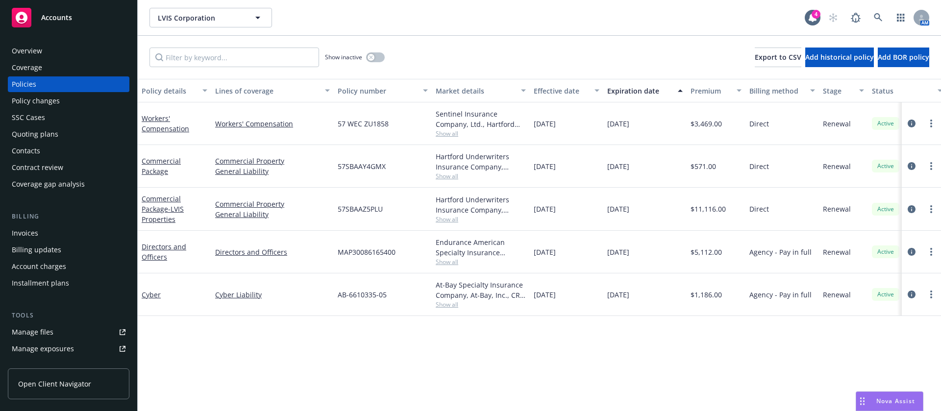
click at [365, 163] on span "57SBAAY4GMX" at bounding box center [362, 166] width 48 height 10
click at [365, 164] on span "57SBAAY4GMX" at bounding box center [362, 166] width 48 height 10
copy span "57SBAAY4GMX"
click at [448, 131] on span "Show all" at bounding box center [481, 133] width 90 height 8
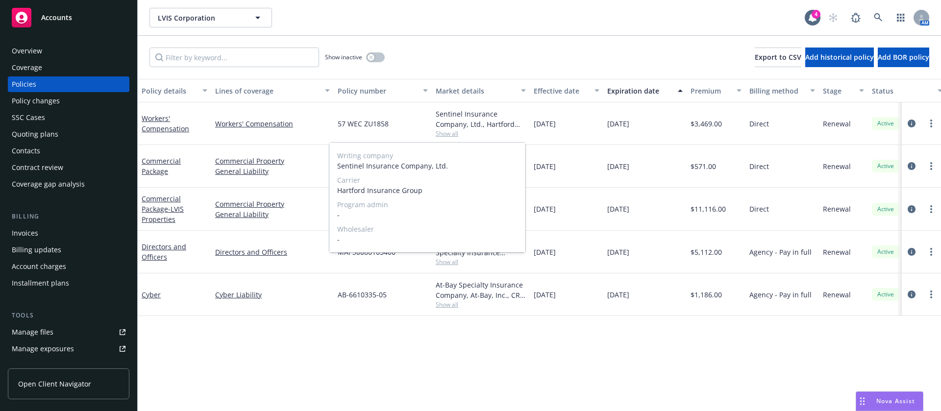
click at [357, 189] on span "Hartford Insurance Group" at bounding box center [427, 190] width 180 height 10
copy span "Hartford"
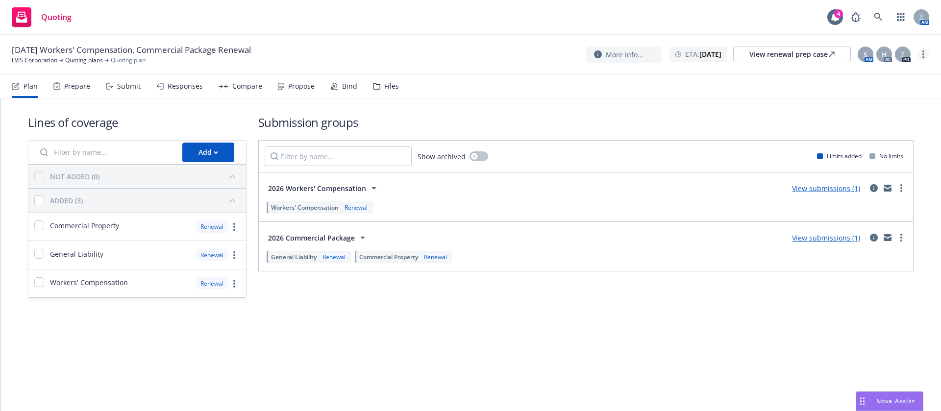
click at [922, 52] on icon "more" at bounding box center [923, 54] width 2 height 8
click at [861, 152] on link "Archive quoting plan" at bounding box center [873, 153] width 109 height 20
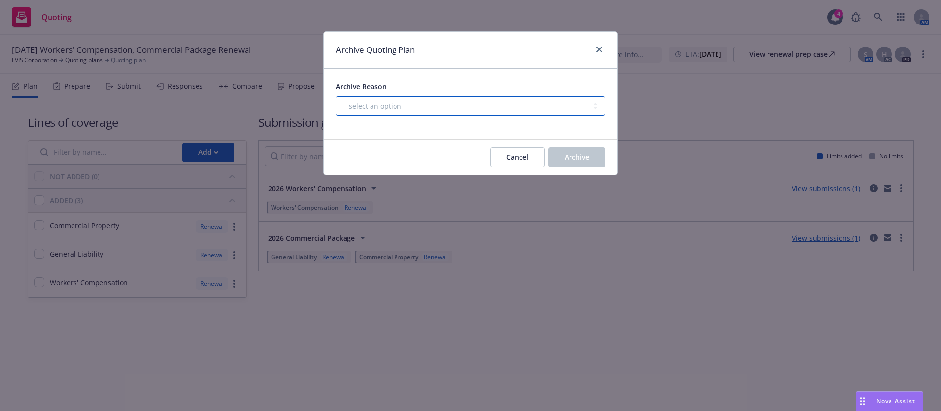
click at [522, 99] on select "-- select an option -- All policies in this renewal plan are auto-renewed Creat…" at bounding box center [471, 106] width 270 height 20
select select "ARCHIVED_RENEWAL_POLICY_AUTO_RENEWED"
click at [336, 96] on select "-- select an option -- All policies in this renewal plan are auto-renewed Creat…" at bounding box center [471, 106] width 270 height 20
click at [579, 144] on div "Cancel Archive" at bounding box center [470, 157] width 293 height 35
click at [563, 154] on button "Archive" at bounding box center [576, 157] width 57 height 20
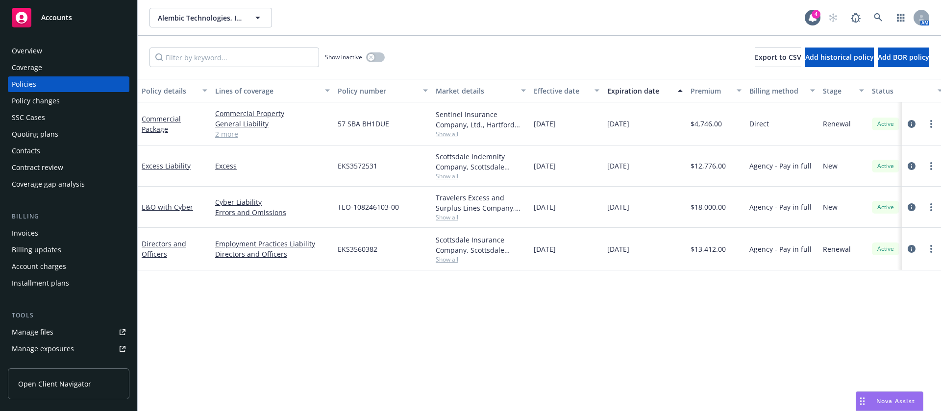
click at [380, 121] on span "57 SBA BH1DUE" at bounding box center [363, 124] width 51 height 10
click at [380, 120] on span "57 SBA BH1DUE" at bounding box center [363, 124] width 51 height 10
copy span "57 SBA BH1DUE"
click at [457, 133] on span "Show all" at bounding box center [481, 134] width 90 height 8
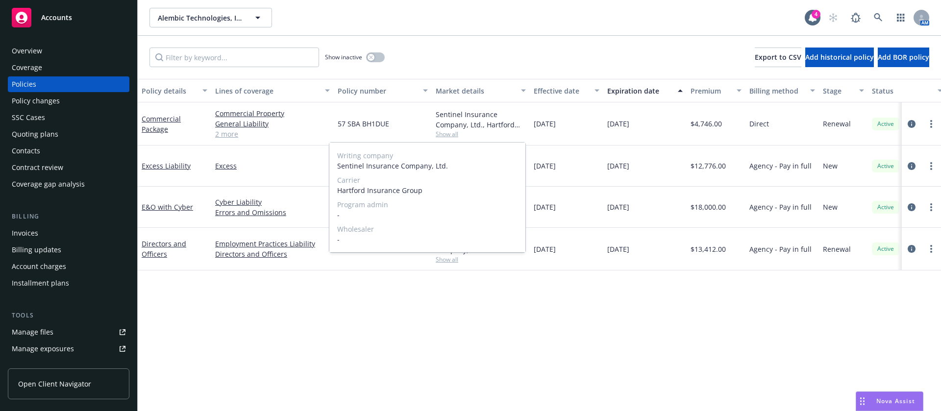
click at [344, 185] on span "Hartford Insurance Group" at bounding box center [427, 190] width 180 height 10
click at [345, 188] on span "Hartford Insurance Group" at bounding box center [427, 190] width 180 height 10
copy span "Hartford"
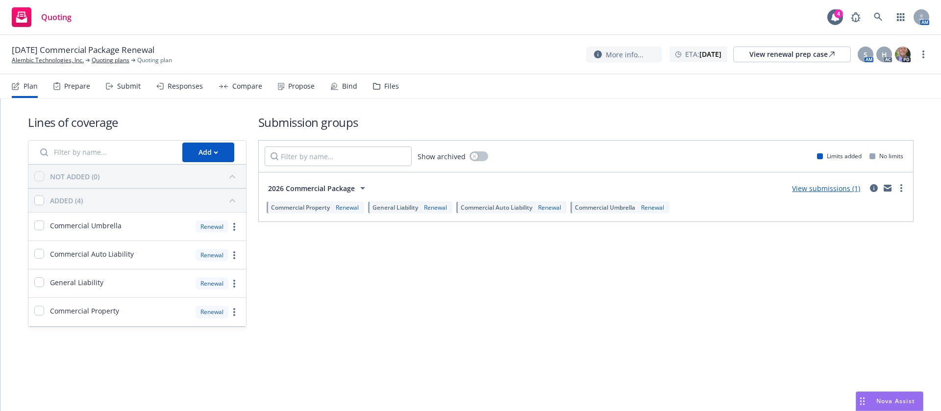
click at [932, 51] on div "[DATE] Commercial Package Renewal Alembic Technologies, Inc. Quoting plans Quot…" at bounding box center [470, 54] width 941 height 39
click at [927, 55] on link "more" at bounding box center [923, 55] width 12 height 12
click at [891, 152] on link "Archive quoting plan" at bounding box center [873, 153] width 109 height 20
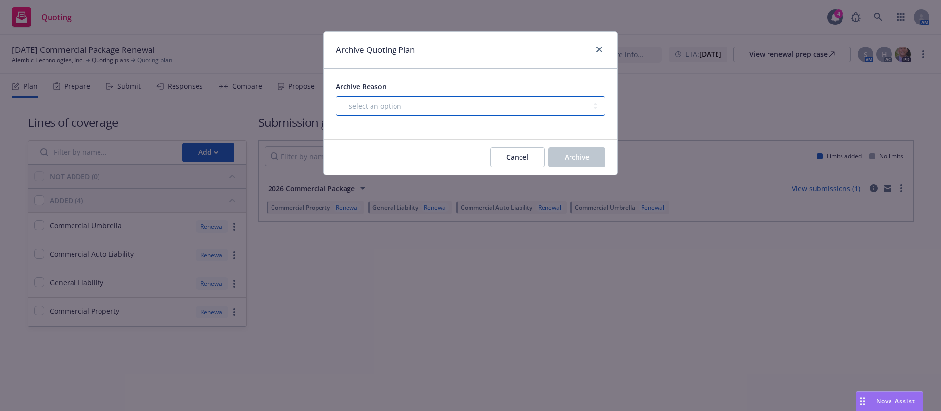
click at [504, 106] on select "-- select an option -- All policies in this renewal plan are auto-renewed Creat…" at bounding box center [471, 106] width 270 height 20
select select "ARCHIVED_RENEWAL_POLICY_AUTO_RENEWED"
click at [336, 96] on select "-- select an option -- All policies in this renewal plan are auto-renewed Creat…" at bounding box center [471, 106] width 270 height 20
click at [575, 153] on span "Archive" at bounding box center [577, 156] width 25 height 9
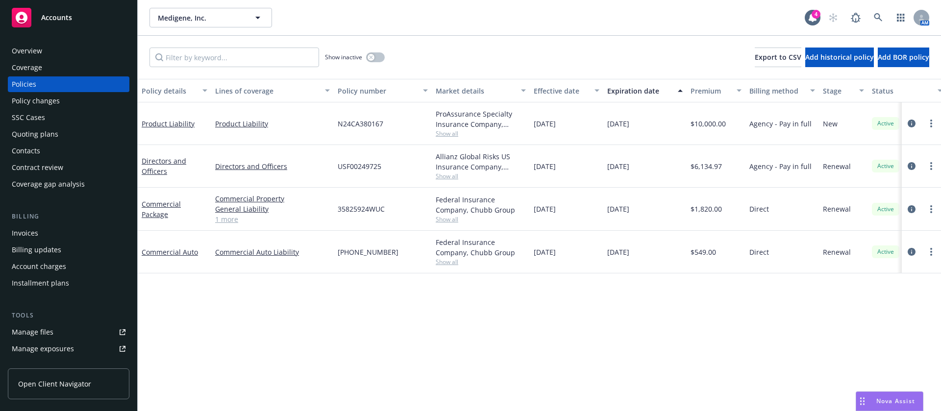
click at [449, 176] on span "Show all" at bounding box center [481, 176] width 90 height 8
click at [362, 158] on div "USF00249725" at bounding box center [383, 166] width 98 height 43
click at [358, 163] on span "USF00249725" at bounding box center [360, 166] width 44 height 10
copy span "USF00249725"
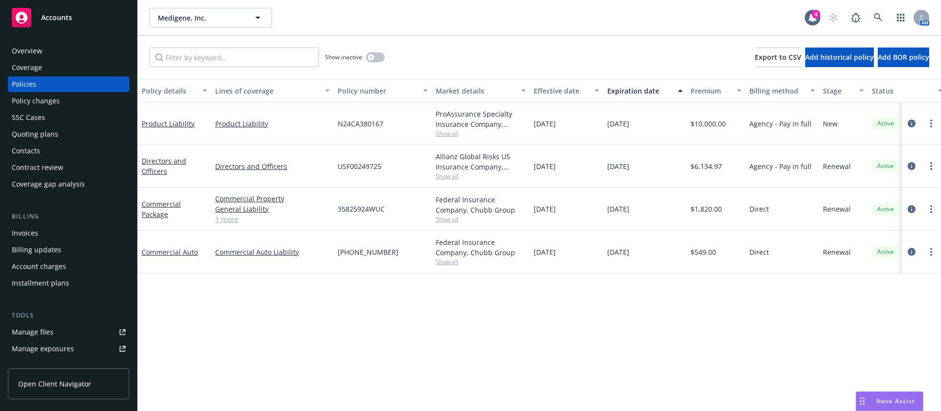
click at [448, 176] on span "Show all" at bounding box center [481, 176] width 90 height 8
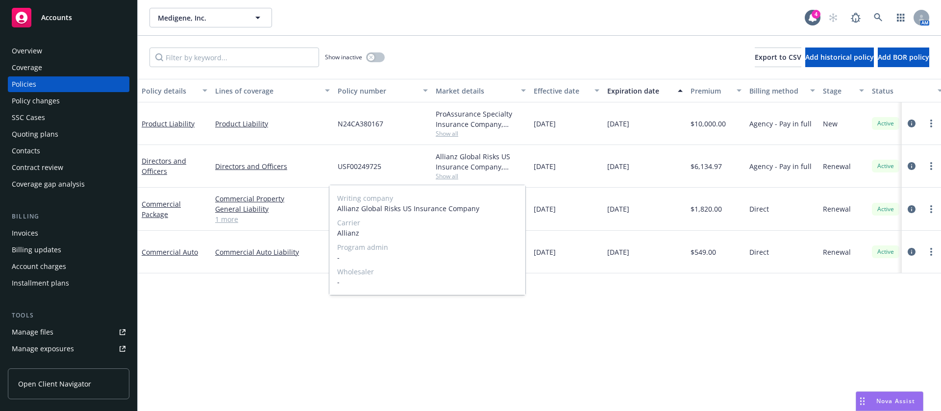
click at [342, 231] on span "Allianz" at bounding box center [427, 233] width 180 height 10
copy span "Allianz"
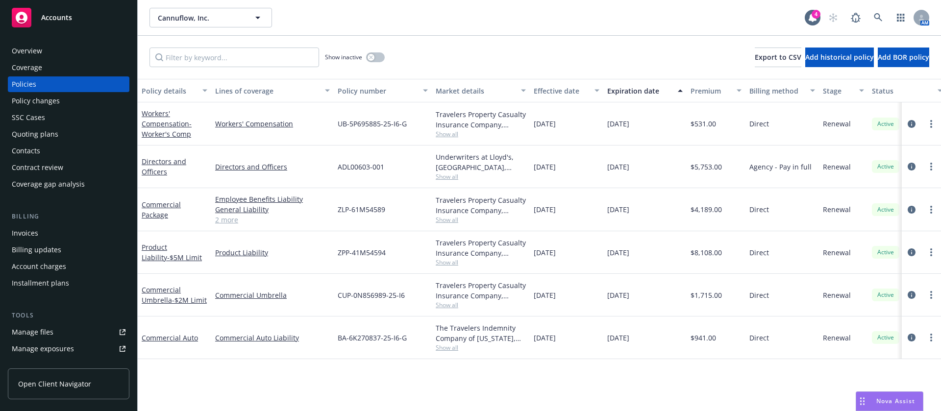
click at [442, 130] on span "Show all" at bounding box center [481, 134] width 90 height 8
click at [376, 126] on span "UB-5P695885-25-I6-G" at bounding box center [372, 124] width 69 height 10
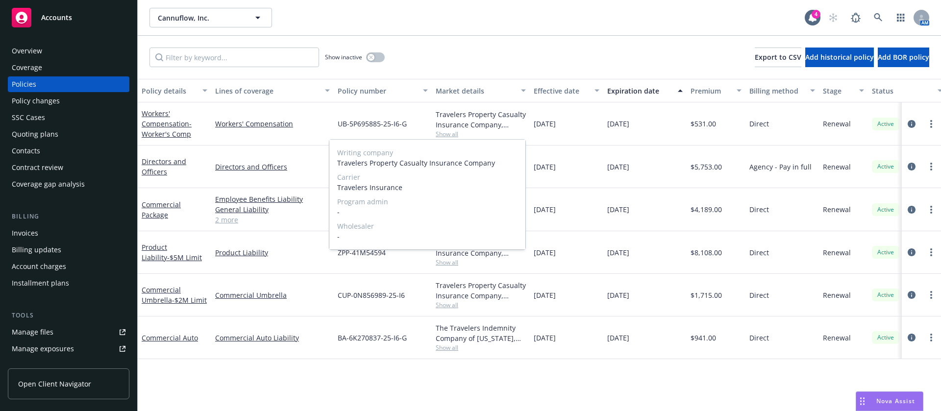
click at [379, 126] on span "UB-5P695885-25-I6-G" at bounding box center [372, 124] width 69 height 10
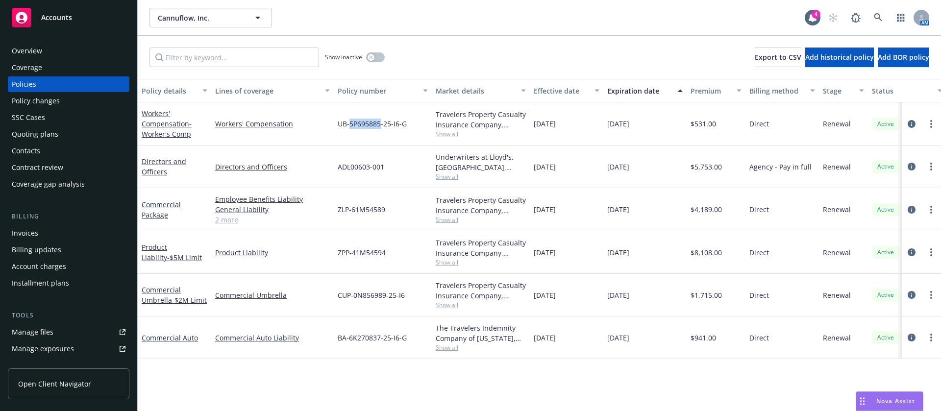
click at [379, 126] on span "UB-5P695885-25-I6-G" at bounding box center [372, 124] width 69 height 10
copy span "UB-5P695885-25-I6-G"
click at [442, 134] on span "Show all" at bounding box center [481, 134] width 90 height 8
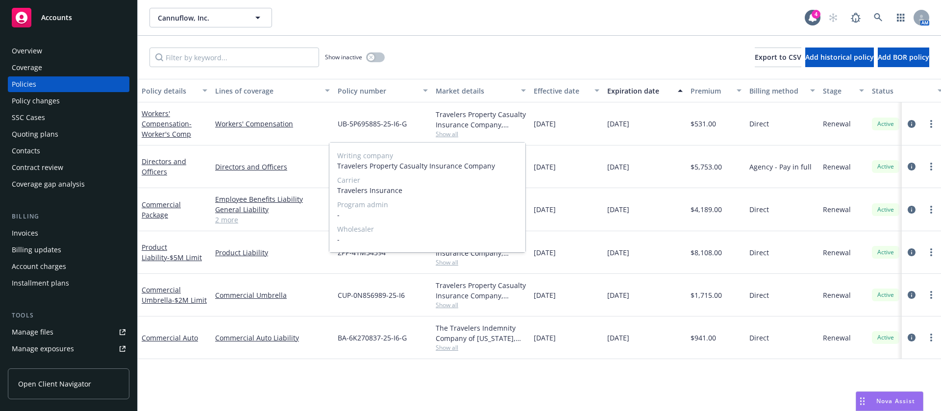
click at [346, 189] on span "Travelers Insurance" at bounding box center [427, 190] width 180 height 10
copy span "Travelers"
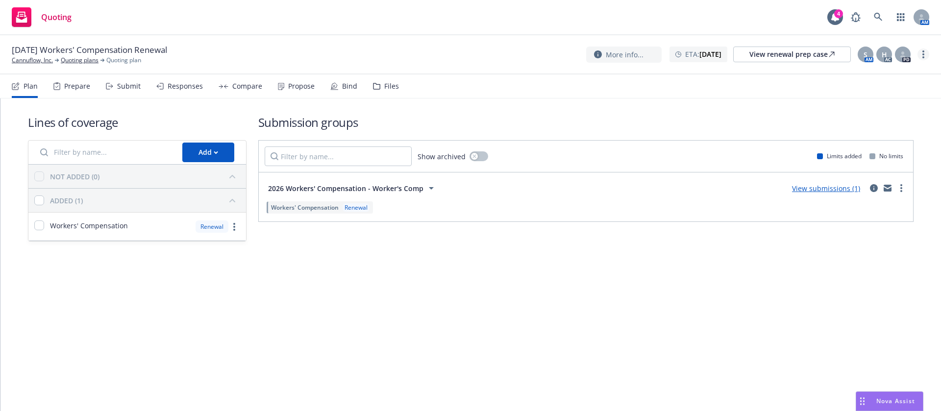
click at [926, 56] on link "more" at bounding box center [923, 55] width 12 height 12
click at [888, 132] on link "Archive quoting plan" at bounding box center [873, 133] width 109 height 20
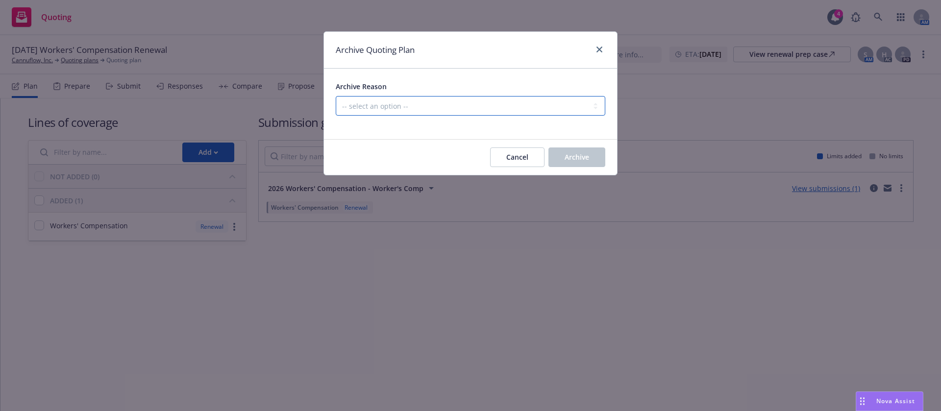
click at [502, 101] on select "-- select an option -- All policies in this renewal plan are auto-renewed Creat…" at bounding box center [471, 106] width 270 height 20
select select "ARCHIVED_RENEWAL_POLICY_AUTO_RENEWED"
click at [336, 96] on select "-- select an option -- All policies in this renewal plan are auto-renewed Creat…" at bounding box center [471, 106] width 270 height 20
click at [566, 156] on span "Archive" at bounding box center [577, 156] width 25 height 9
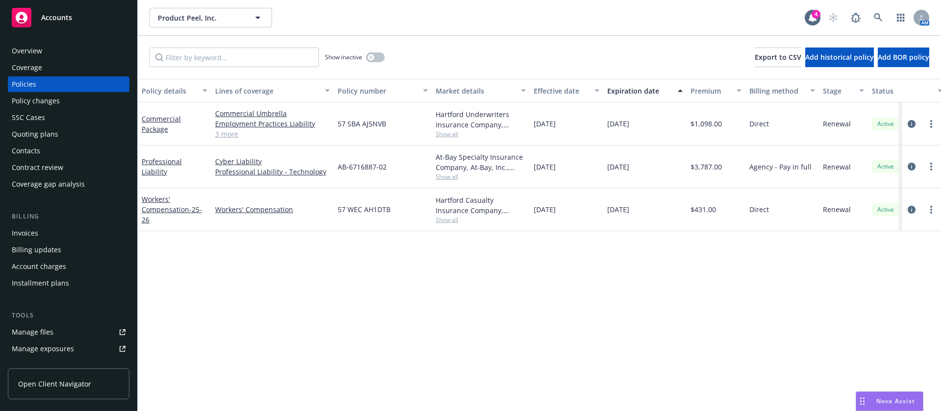
click at [367, 121] on span "57 SBA AJ5NVB" at bounding box center [362, 124] width 49 height 10
copy span "57 SBA AJ5NVB"
click at [444, 133] on span "Show all" at bounding box center [481, 134] width 90 height 8
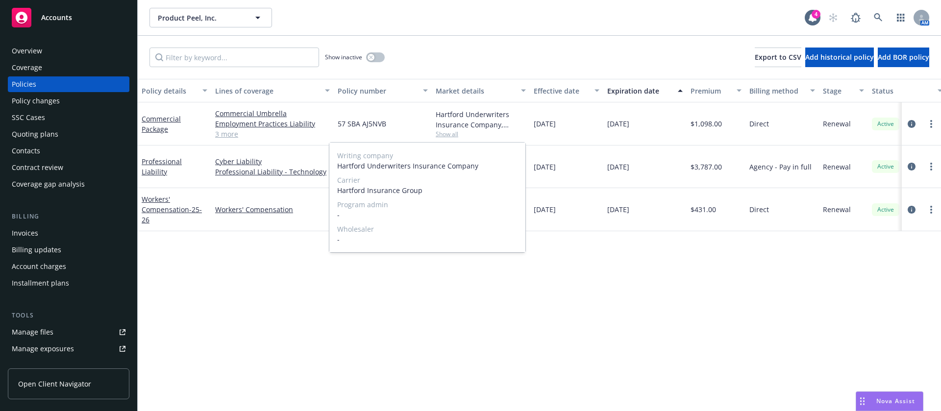
click at [351, 164] on span "Hartford Underwriters Insurance Company" at bounding box center [427, 166] width 180 height 10
copy span "Hartford"
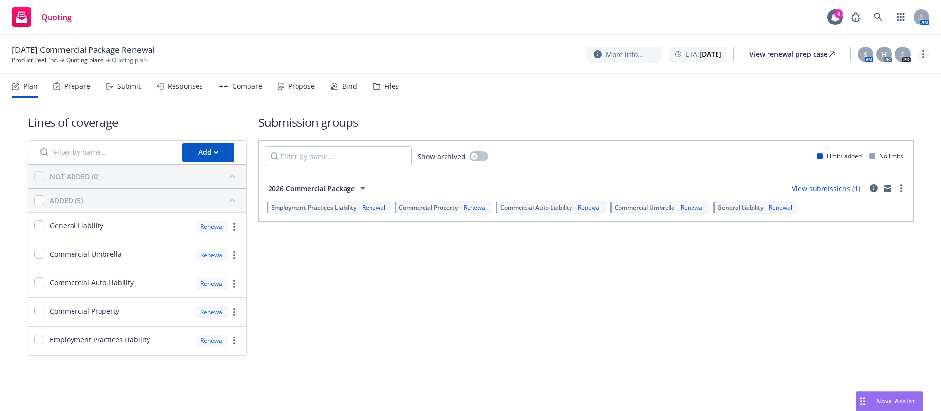
click at [923, 53] on icon "more" at bounding box center [923, 54] width 2 height 8
click at [905, 150] on link "Archive quoting plan" at bounding box center [873, 153] width 109 height 20
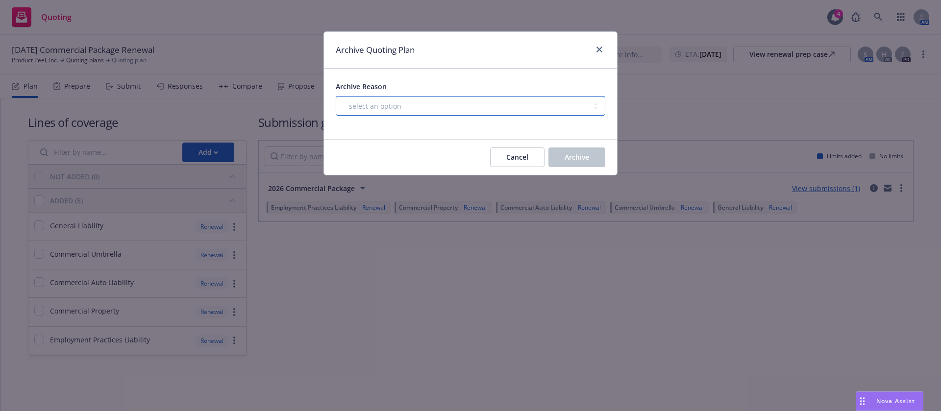
click at [563, 113] on select "-- select an option -- All policies in this renewal plan are auto-renewed Creat…" at bounding box center [471, 106] width 270 height 20
select select "ARCHIVED_RENEWAL_POLICY_AUTO_RENEWED"
click at [336, 96] on select "-- select an option -- All policies in this renewal plan are auto-renewed Creat…" at bounding box center [471, 106] width 270 height 20
click at [586, 157] on span "Archive" at bounding box center [577, 156] width 25 height 9
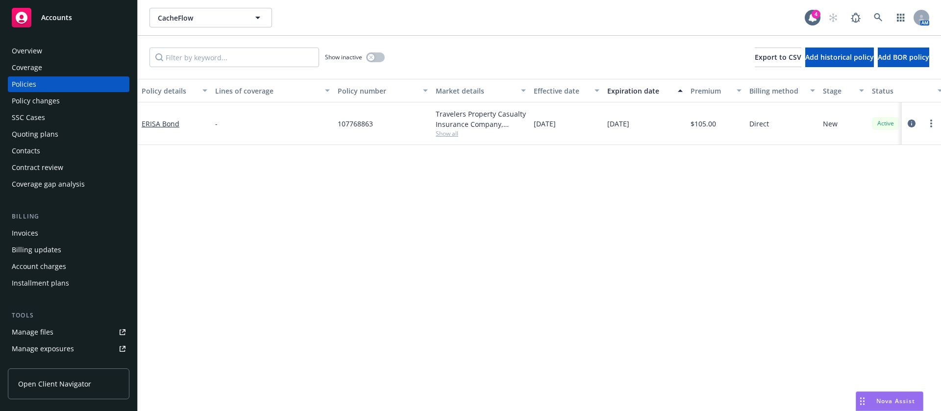
click at [448, 132] on span "Show all" at bounding box center [481, 133] width 90 height 8
click at [361, 123] on span "107768863" at bounding box center [355, 124] width 35 height 10
copy span "107768863"
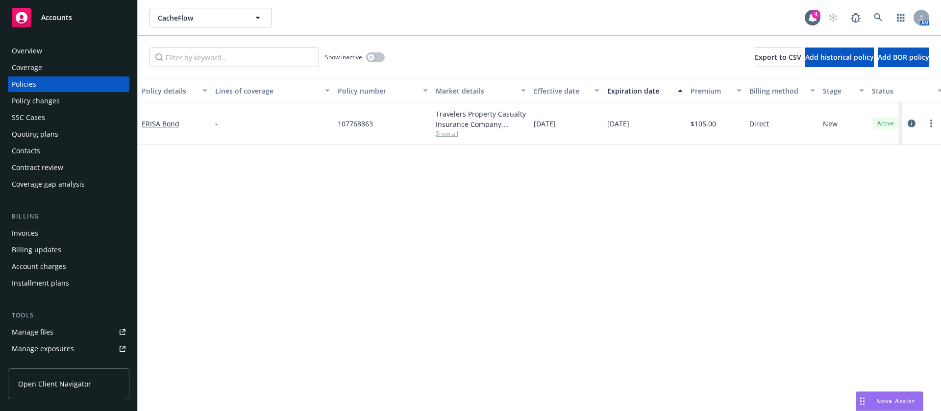
click at [451, 112] on div "Travelers Property Casualty Insurance Company, Travelers Insurance" at bounding box center [481, 119] width 90 height 21
copy div "Travelers"
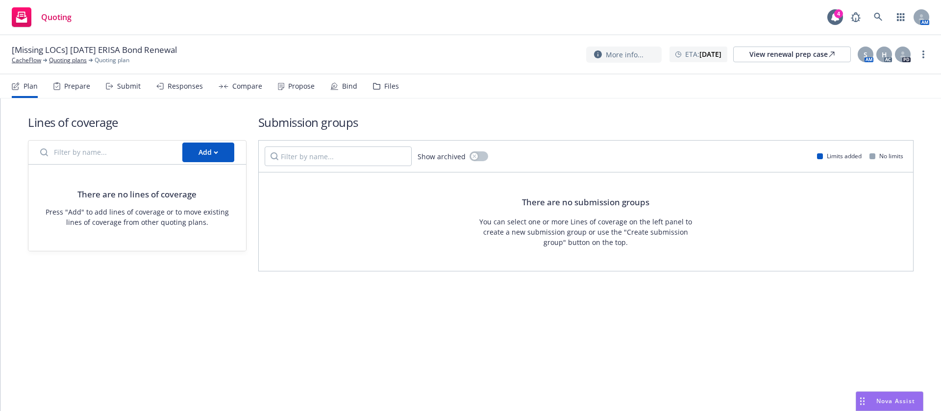
click at [27, 89] on div "Plan" at bounding box center [31, 86] width 14 height 8
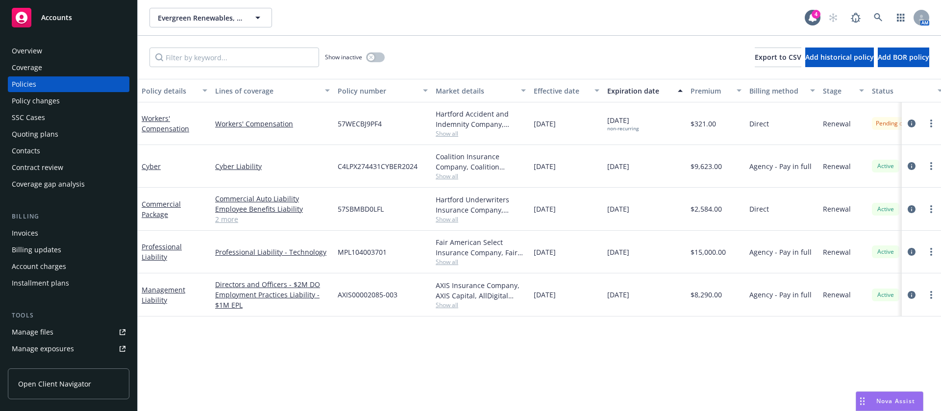
click at [366, 210] on span "57SBMBD0LFL" at bounding box center [361, 209] width 46 height 10
copy span "57SBMBD0LFL"
click at [451, 198] on div "Hartford Underwriters Insurance Company, Hartford Insurance Group" at bounding box center [481, 205] width 90 height 21
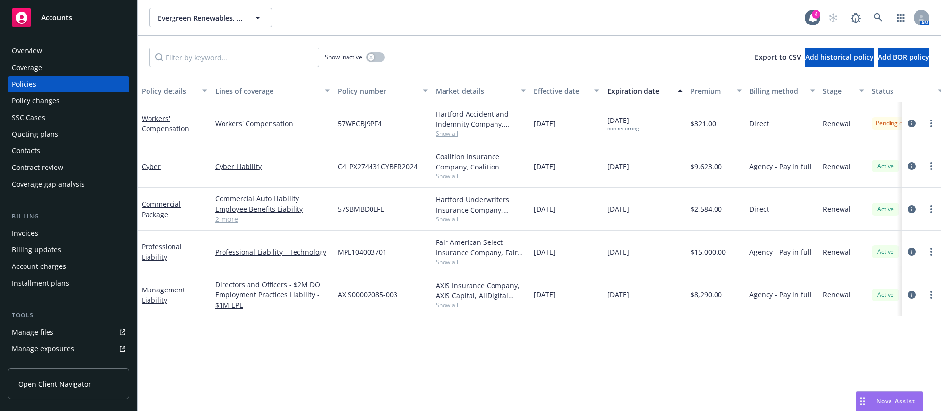
click at [451, 198] on div "Hartford Underwriters Insurance Company, Hartford Insurance Group" at bounding box center [481, 205] width 90 height 21
copy div "Hartford"
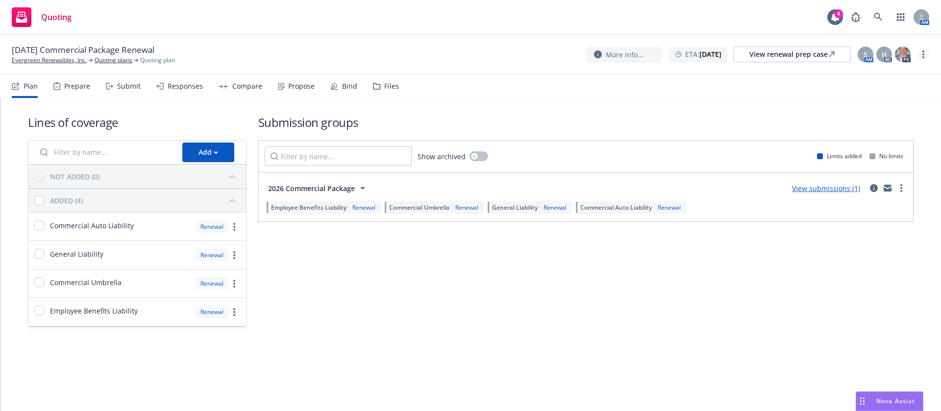
click at [922, 52] on icon "more" at bounding box center [923, 54] width 2 height 8
click at [875, 150] on link "Archive quoting plan" at bounding box center [873, 153] width 109 height 20
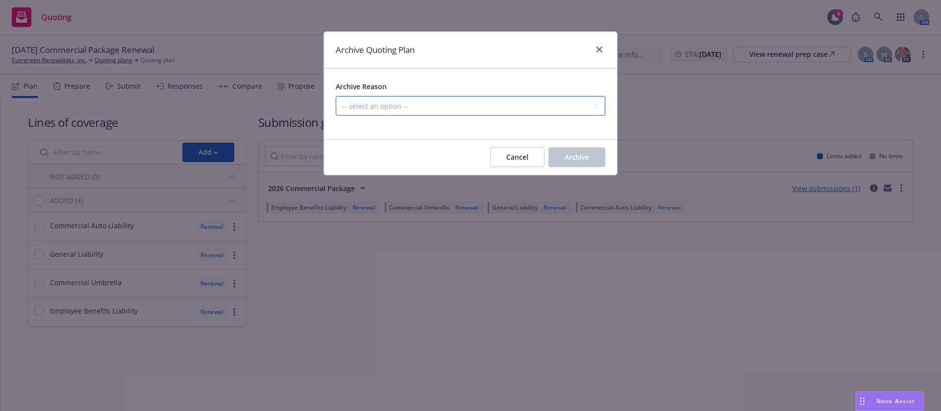
drag, startPoint x: 501, startPoint y: 99, endPoint x: 501, endPoint y: 107, distance: 7.9
click at [501, 99] on select "-- select an option -- All policies in this renewal plan are auto-renewed Creat…" at bounding box center [471, 106] width 270 height 20
select select "ARCHIVED_RENEWAL_POLICY_AUTO_RENEWED"
click at [336, 96] on select "-- select an option -- All policies in this renewal plan are auto-renewed Creat…" at bounding box center [471, 106] width 270 height 20
click at [572, 152] on span "Archive" at bounding box center [577, 156] width 25 height 9
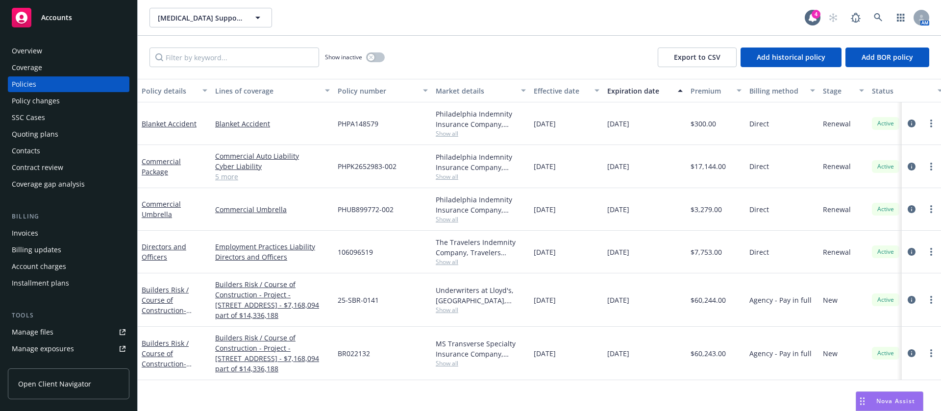
click at [356, 210] on span "PHUB899772-002" at bounding box center [366, 209] width 56 height 10
copy span "PHUB899772-002"
click at [364, 166] on span "PHPK2652983-002" at bounding box center [367, 166] width 59 height 10
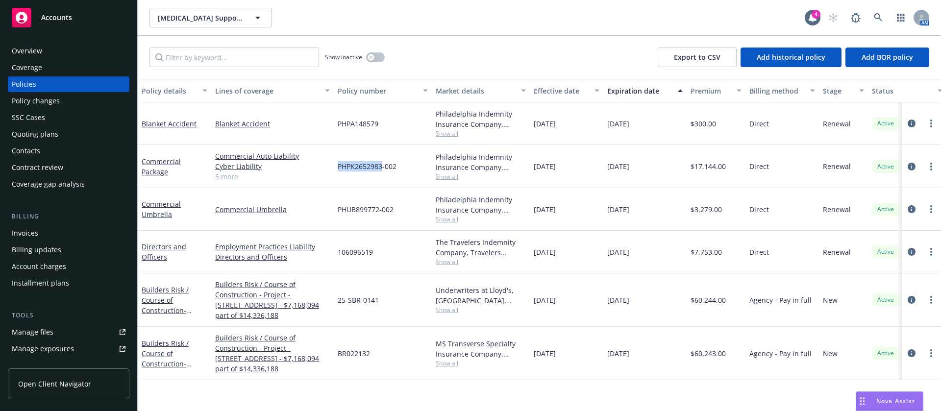
click at [364, 166] on span "PHPK2652983-002" at bounding box center [367, 166] width 59 height 10
copy span "PHPK2652983-002"
click at [446, 113] on div "Philadelphia Indemnity Insurance Company, Philadelphia Insurance Companies" at bounding box center [481, 119] width 90 height 21
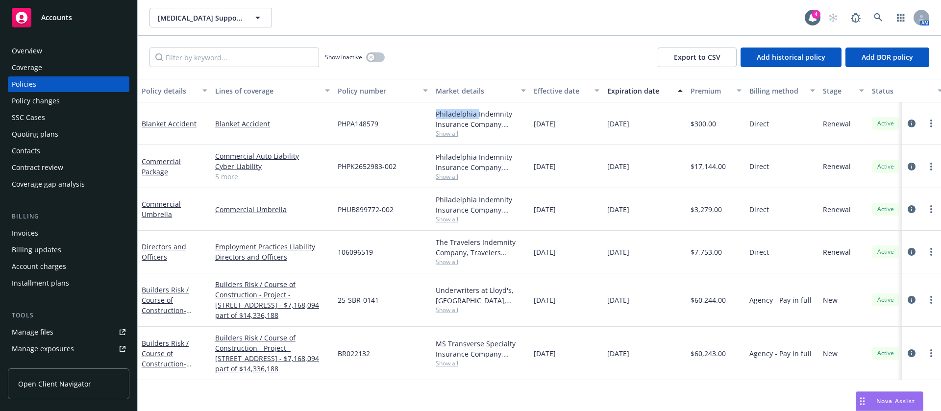
copy div "Philadelphia"
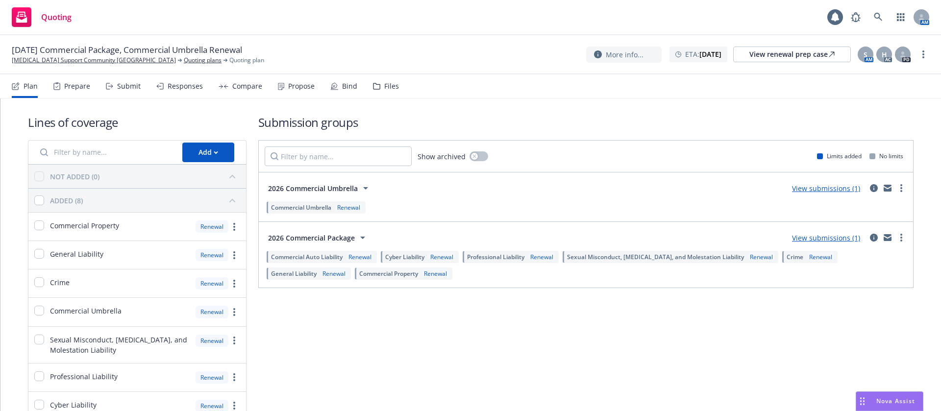
click at [920, 48] on div "More info... ETA : [DATE] View renewal prep case S AM H AC PD" at bounding box center [757, 55] width 343 height 18
drag, startPoint x: 922, startPoint y: 53, endPoint x: 922, endPoint y: 59, distance: 5.9
click at [922, 54] on icon "more" at bounding box center [923, 54] width 2 height 8
click at [853, 129] on link "Archive quoting plan" at bounding box center [873, 133] width 109 height 20
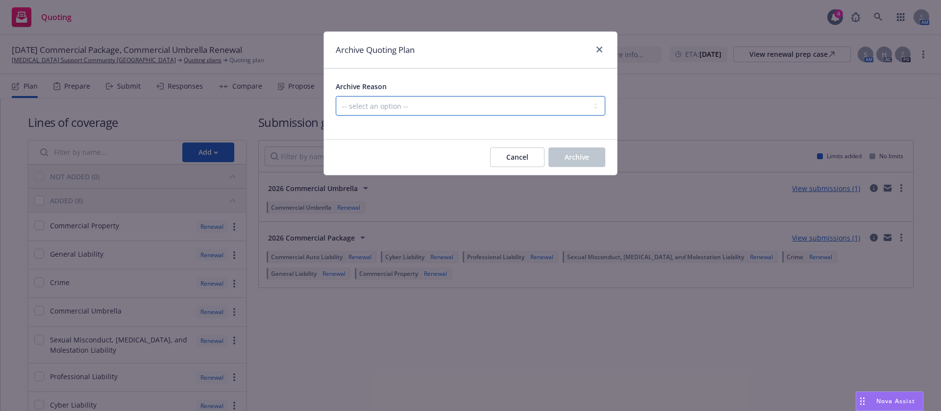
drag, startPoint x: 508, startPoint y: 107, endPoint x: 505, endPoint y: 112, distance: 5.7
click at [508, 106] on select "-- select an option -- All policies in this renewal plan are auto-renewed Creat…" at bounding box center [471, 106] width 270 height 20
select select "ARCHIVED_RENEWAL_POLICY_AUTO_RENEWED"
click at [336, 96] on select "-- select an option -- All policies in this renewal plan are auto-renewed Creat…" at bounding box center [471, 106] width 270 height 20
click at [599, 152] on button "Archive" at bounding box center [576, 157] width 57 height 20
